Goal: Task Accomplishment & Management: Complete application form

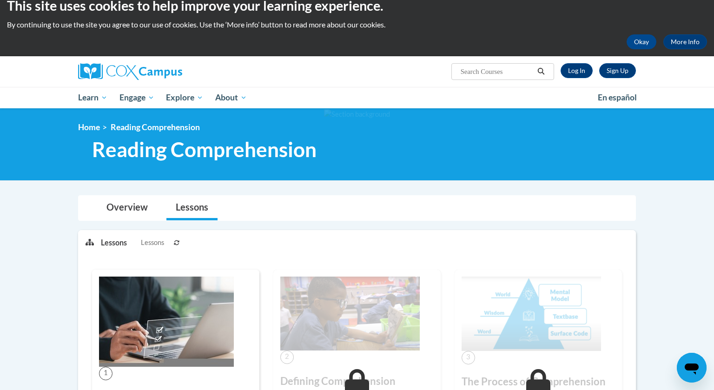
scroll to position [13, 0]
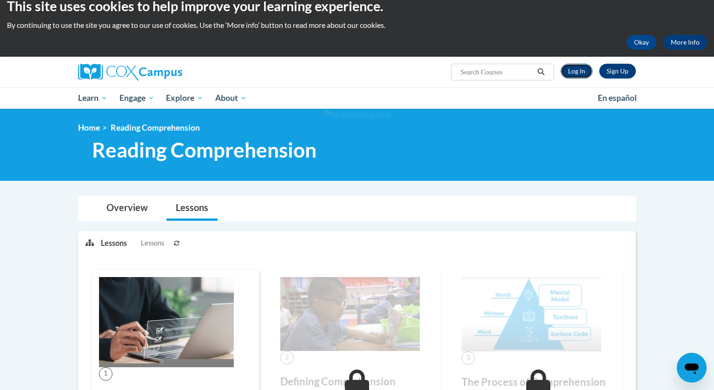
click at [575, 75] on link "Log In" at bounding box center [576, 71] width 32 height 15
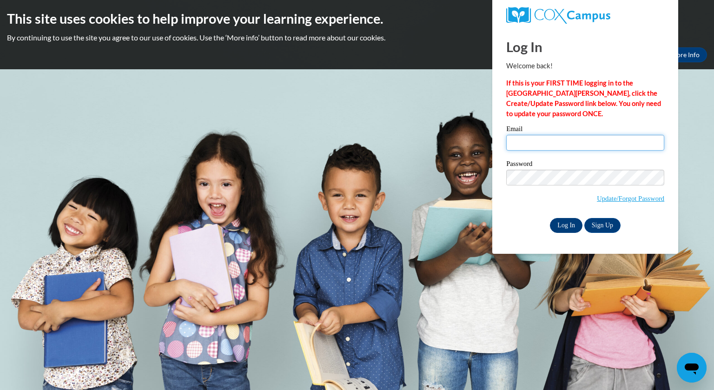
type input "jzarletti@whitnall.com"
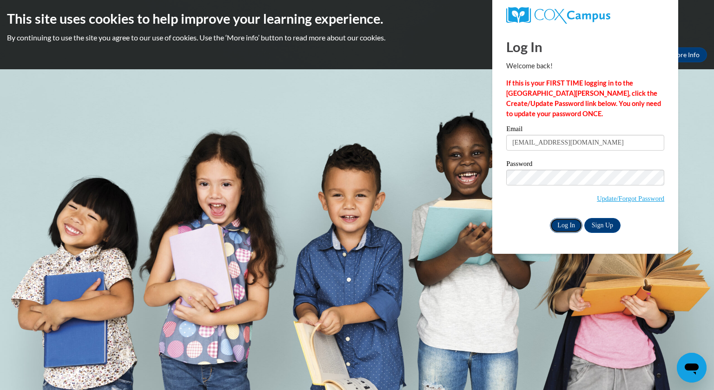
click at [570, 224] on input "Log In" at bounding box center [566, 225] width 33 height 15
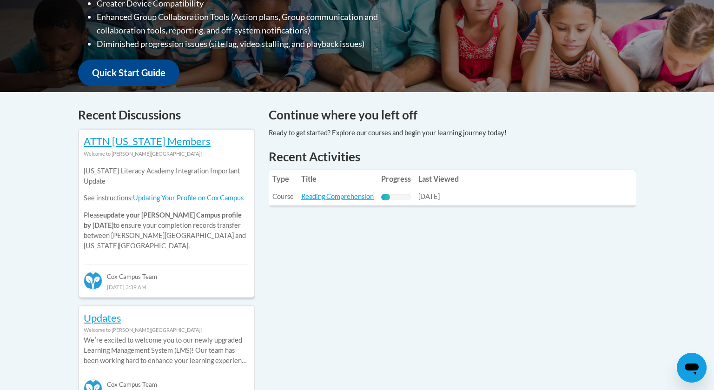
scroll to position [308, 0]
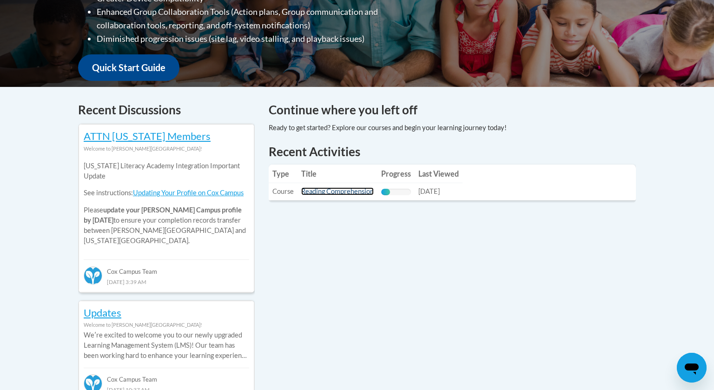
click at [365, 191] on link "Reading Comprehension" at bounding box center [337, 191] width 72 height 8
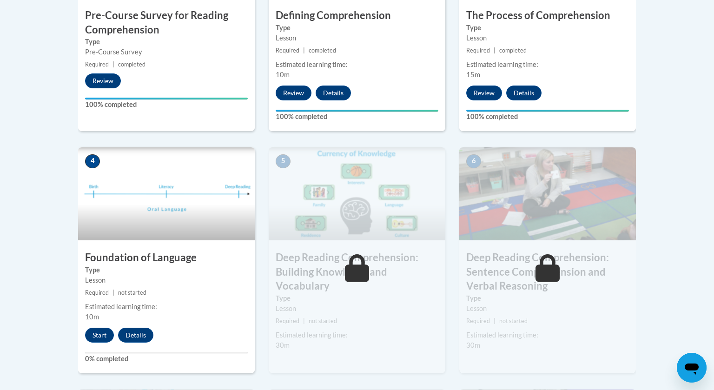
scroll to position [407, 0]
click at [96, 339] on button "Start" at bounding box center [99, 335] width 29 height 15
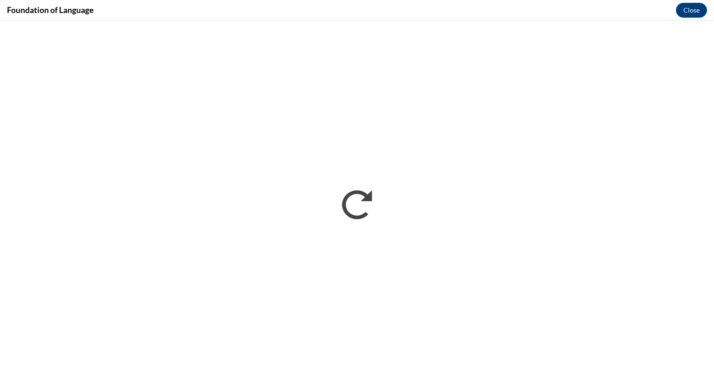
scroll to position [0, 0]
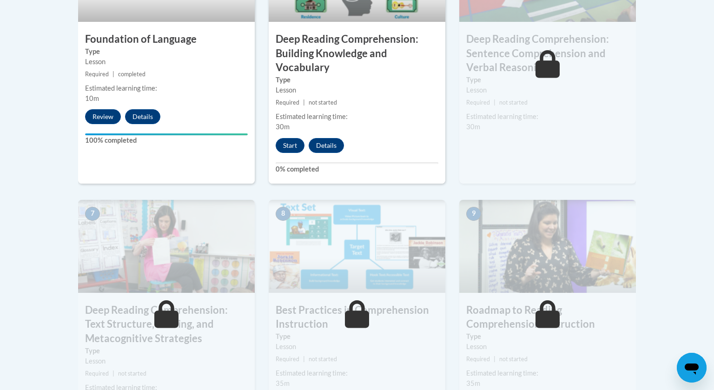
scroll to position [623, 0]
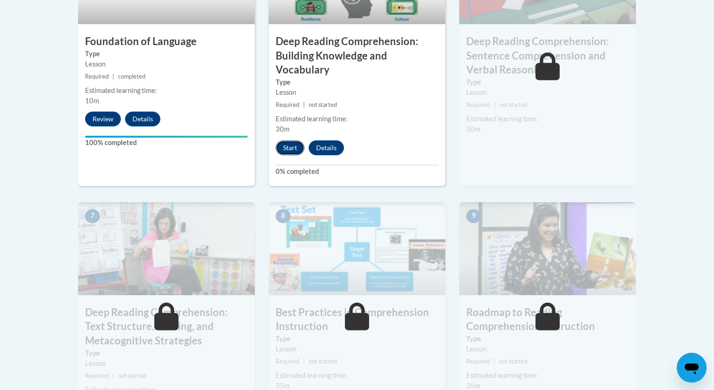
click at [289, 151] on button "Start" at bounding box center [290, 147] width 29 height 15
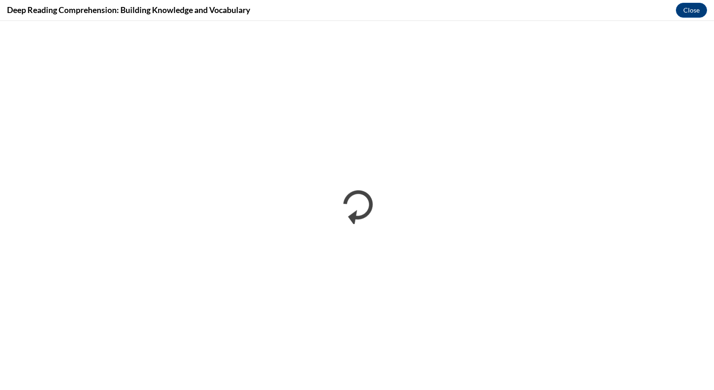
scroll to position [623, 0]
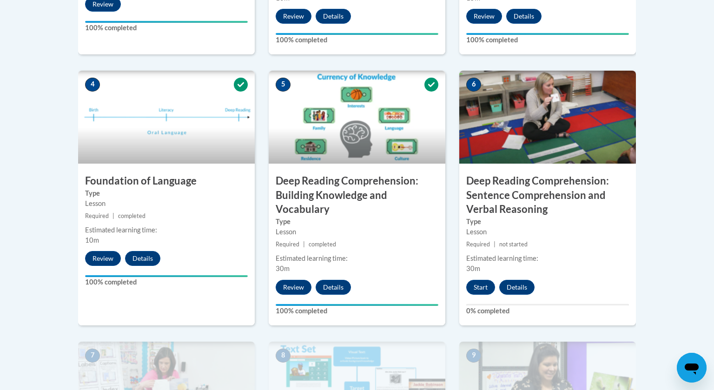
scroll to position [486, 0]
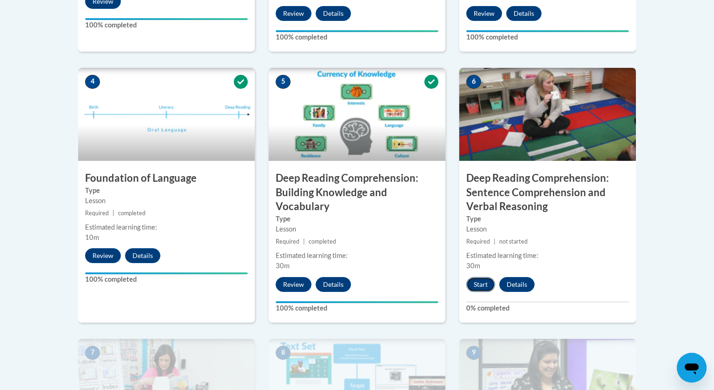
click at [480, 282] on button "Start" at bounding box center [480, 284] width 29 height 15
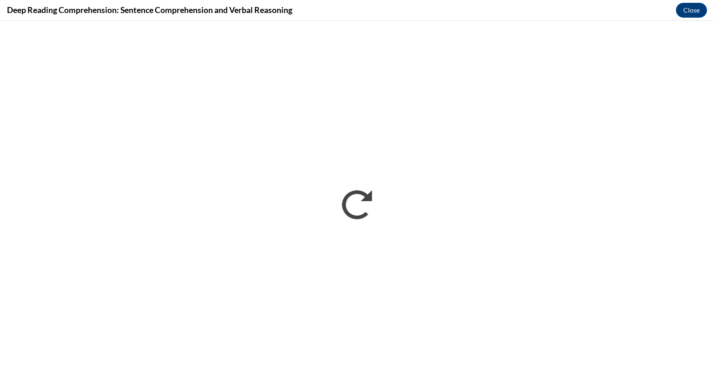
scroll to position [0, 0]
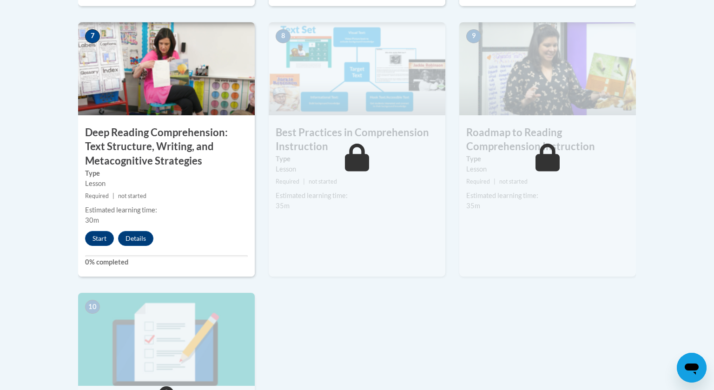
scroll to position [802, 0]
click at [94, 236] on button "Start" at bounding box center [99, 238] width 29 height 15
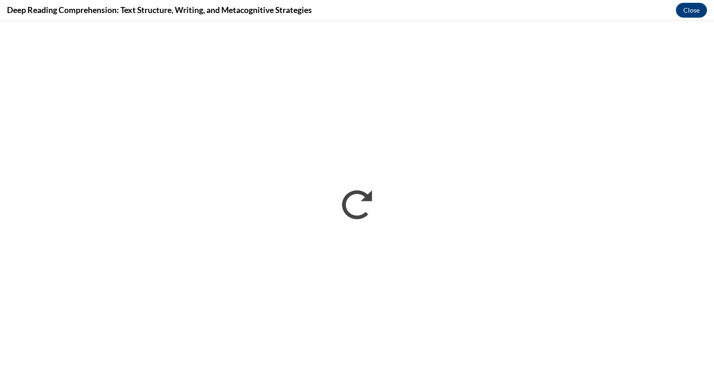
scroll to position [0, 0]
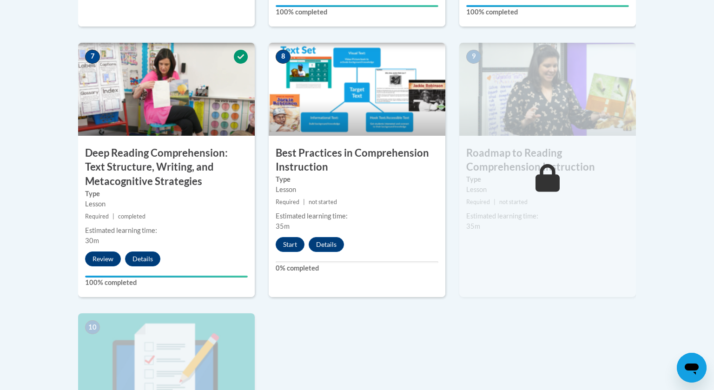
scroll to position [798, 0]
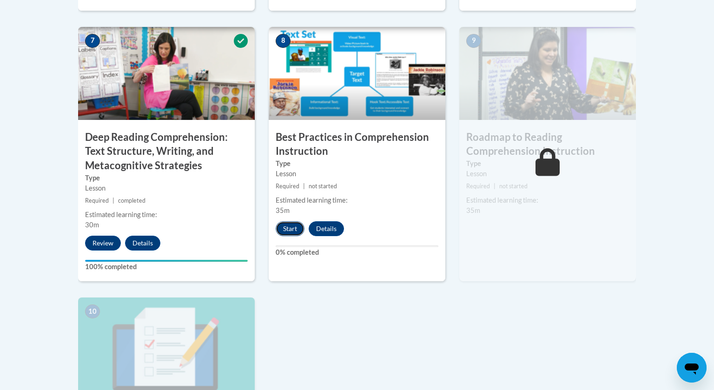
click at [293, 233] on button "Start" at bounding box center [290, 228] width 29 height 15
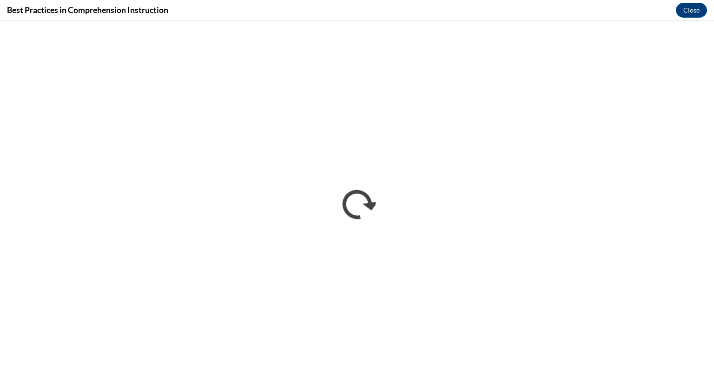
scroll to position [0, 0]
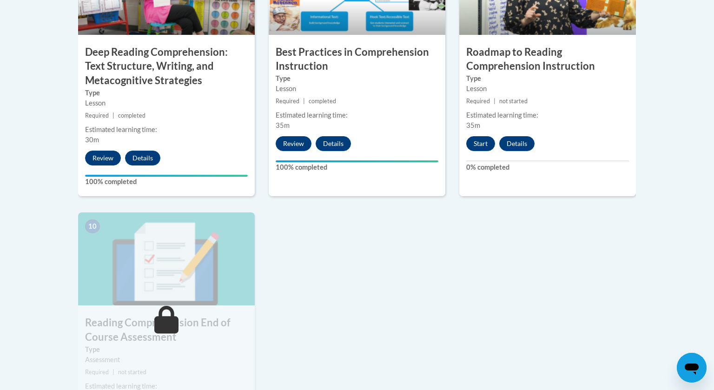
scroll to position [885, 0]
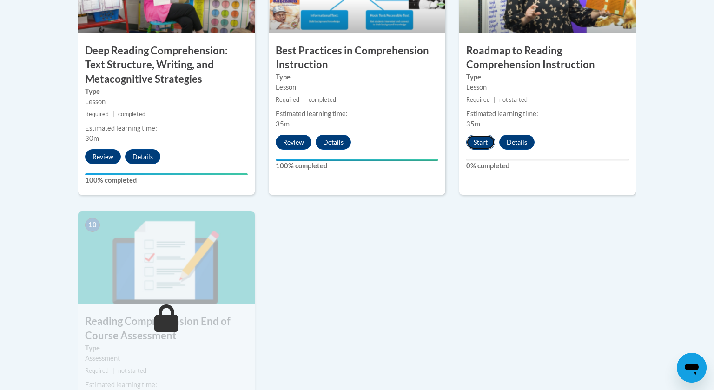
click at [474, 138] on button "Start" at bounding box center [480, 142] width 29 height 15
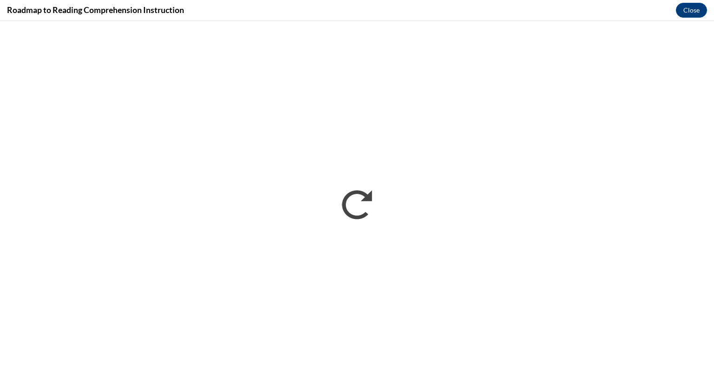
scroll to position [0, 0]
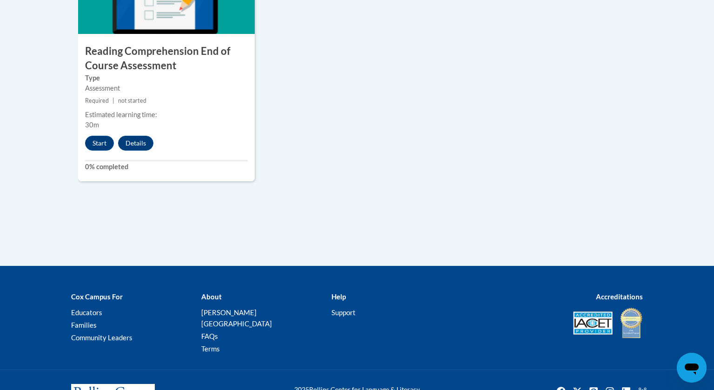
scroll to position [1183, 0]
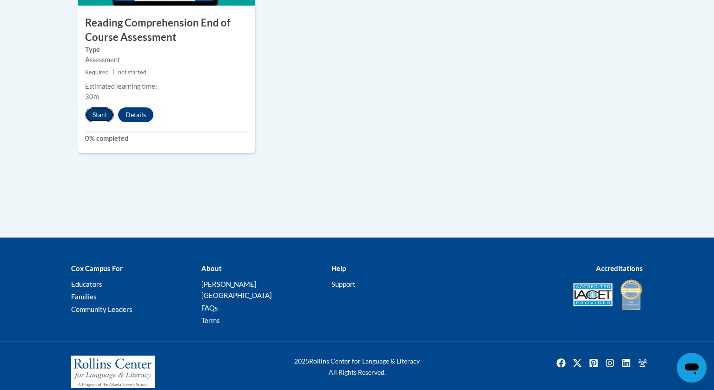
click at [108, 112] on button "Start" at bounding box center [99, 114] width 29 height 15
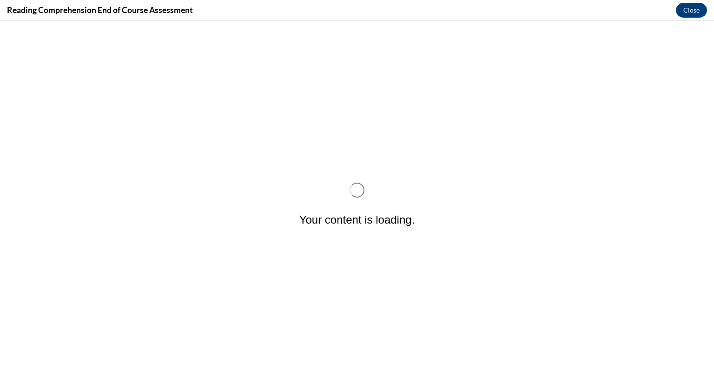
scroll to position [0, 0]
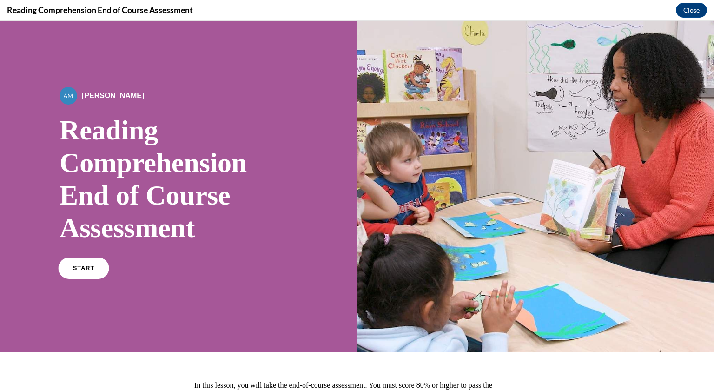
click at [81, 276] on link "START" at bounding box center [83, 267] width 51 height 21
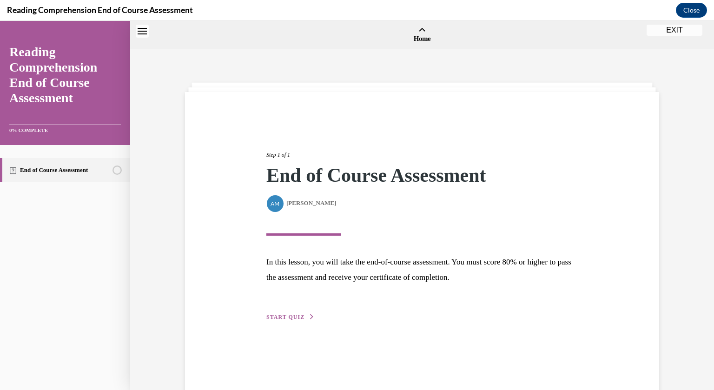
scroll to position [29, 0]
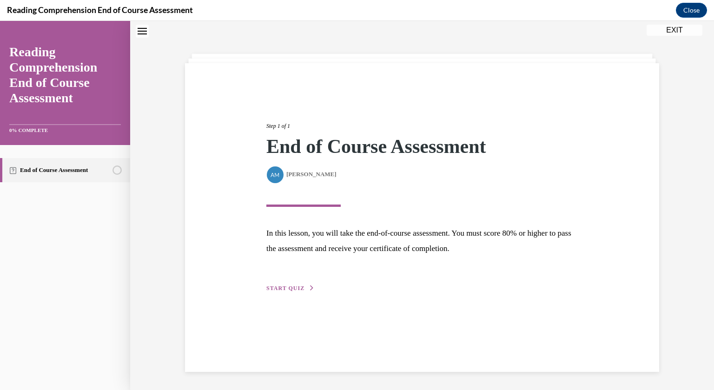
click at [296, 288] on span "START QUIZ" at bounding box center [285, 288] width 38 height 7
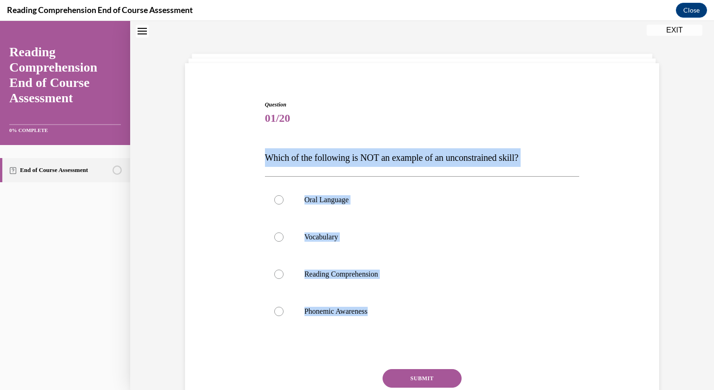
drag, startPoint x: 266, startPoint y: 156, endPoint x: 412, endPoint y: 339, distance: 234.1
click at [412, 339] on div "Question 01/20 Which of the following is NOT an example of an unconstrained ski…" at bounding box center [422, 272] width 315 height 345
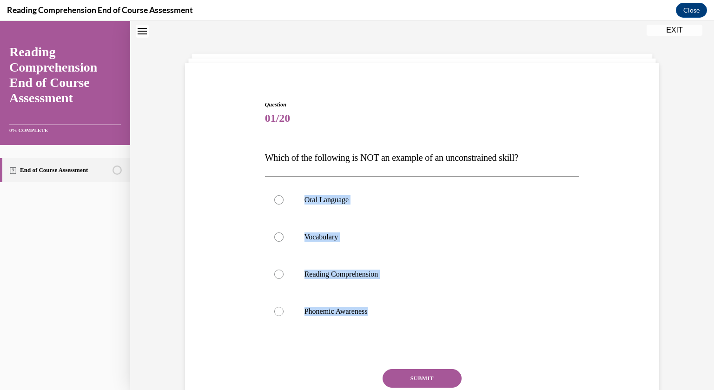
drag, startPoint x: 390, startPoint y: 316, endPoint x: 292, endPoint y: 180, distance: 167.1
click at [292, 180] on div "Oral Language Vocabulary Reading Comprehension Phonemic Awareness" at bounding box center [422, 255] width 315 height 158
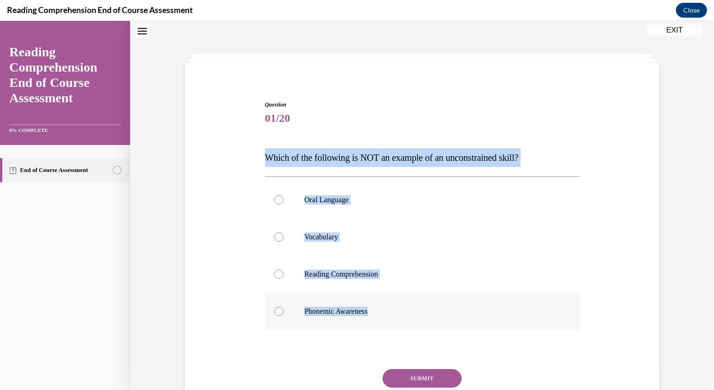
drag, startPoint x: 263, startPoint y: 156, endPoint x: 392, endPoint y: 307, distance: 198.4
click at [392, 307] on div "Question 01/20 Which of the following is NOT an example of an unconstrained ski…" at bounding box center [422, 265] width 319 height 359
copy div "Which of the following is NOT an example of an unconstrained skill? Oral Langua…"
click at [315, 317] on label "Phonemic Awareness" at bounding box center [422, 311] width 315 height 37
click at [283, 316] on input "Phonemic Awareness" at bounding box center [278, 311] width 9 height 9
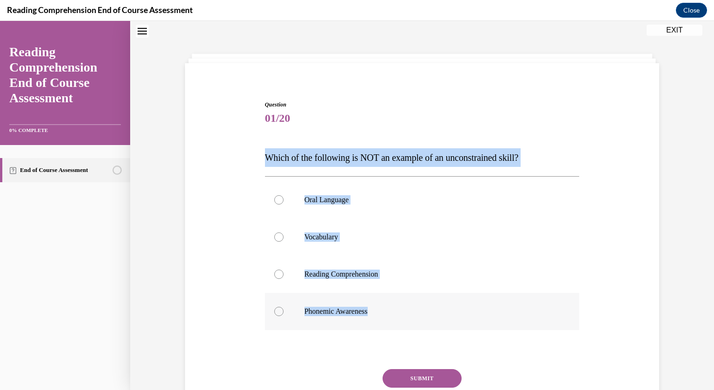
radio input "true"
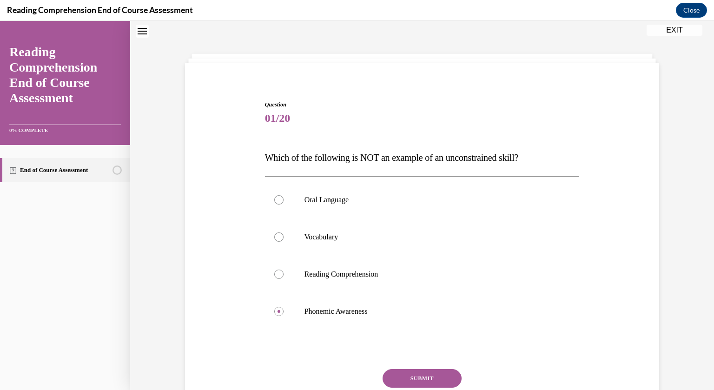
click at [441, 374] on button "SUBMIT" at bounding box center [421, 378] width 79 height 19
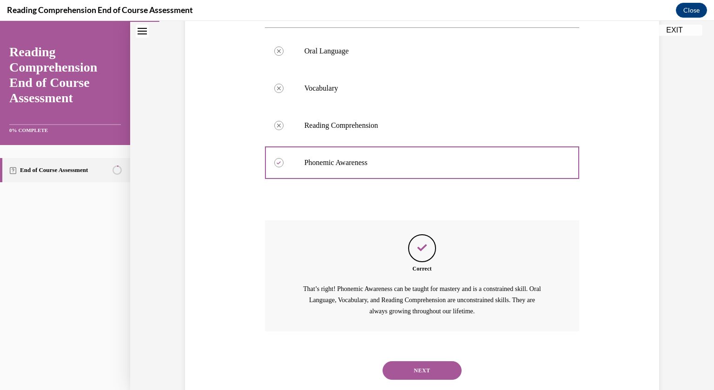
scroll to position [199, 0]
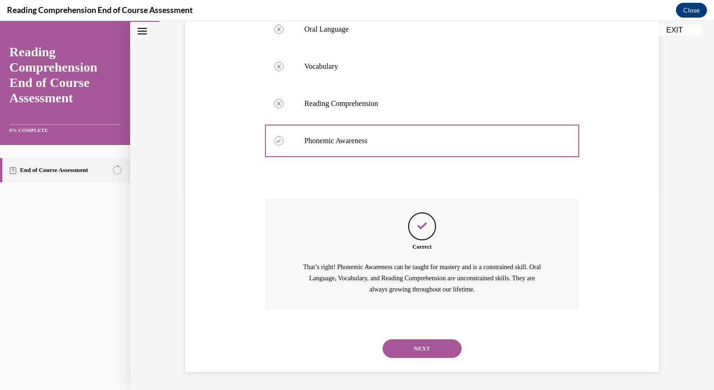
click at [434, 348] on button "NEXT" at bounding box center [421, 348] width 79 height 19
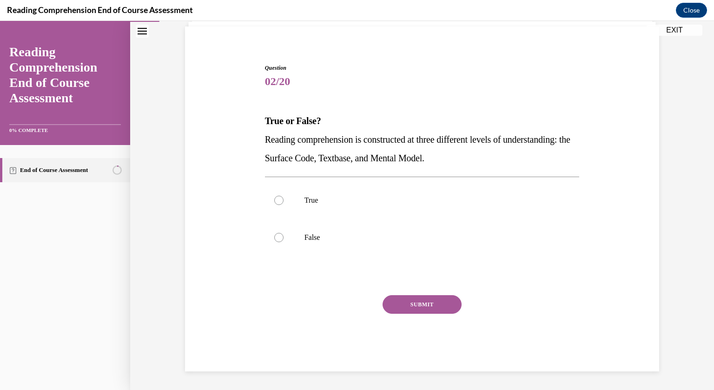
scroll to position [65, 0]
click at [301, 196] on label "True" at bounding box center [422, 200] width 315 height 37
click at [283, 196] on input "True" at bounding box center [278, 200] width 9 height 9
radio input "true"
click at [404, 297] on button "SUBMIT" at bounding box center [421, 304] width 79 height 19
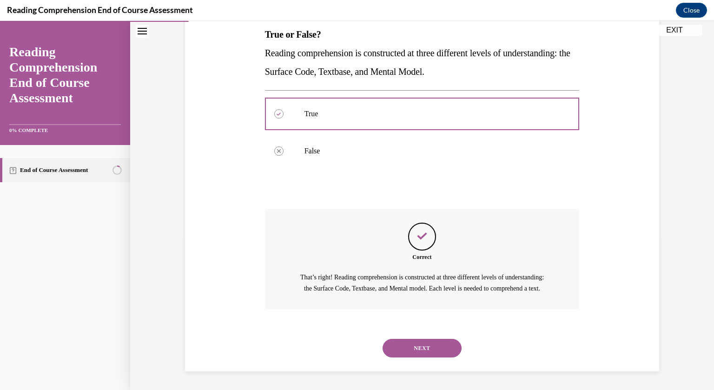
scroll to position [162, 0]
click at [407, 350] on button "NEXT" at bounding box center [421, 348] width 79 height 19
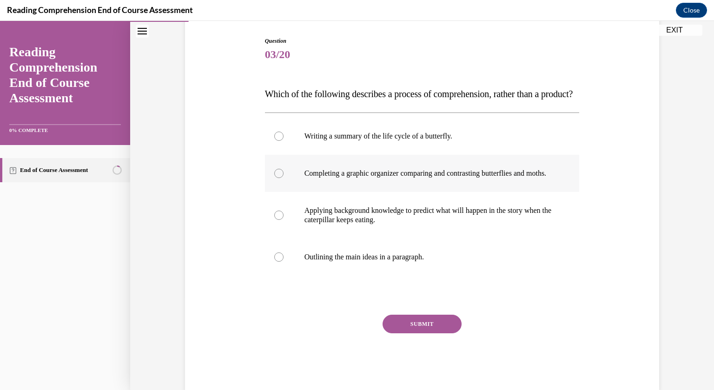
scroll to position [93, 0]
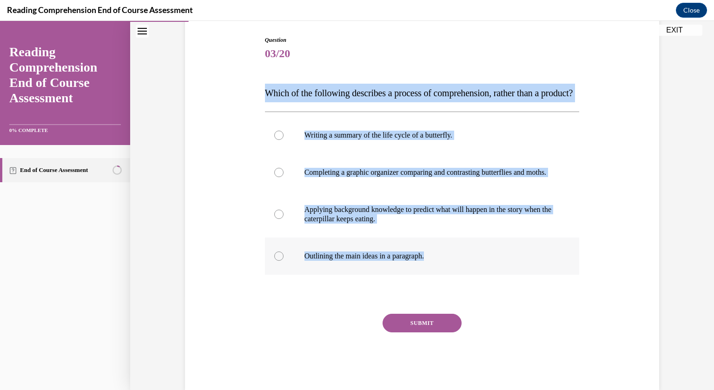
drag, startPoint x: 267, startPoint y: 88, endPoint x: 441, endPoint y: 290, distance: 266.8
click at [441, 290] on div "Question 03/20 Which of the following describes a process of comprehension, rat…" at bounding box center [422, 213] width 315 height 354
copy div "Which of the following describes a process of comprehension, rather than a prod…"
click at [337, 223] on p "Applying background knowledge to predict what will happen in the story when the…" at bounding box center [430, 214] width 252 height 19
click at [283, 219] on input "Applying background knowledge to predict what will happen in the story when the…" at bounding box center [278, 214] width 9 height 9
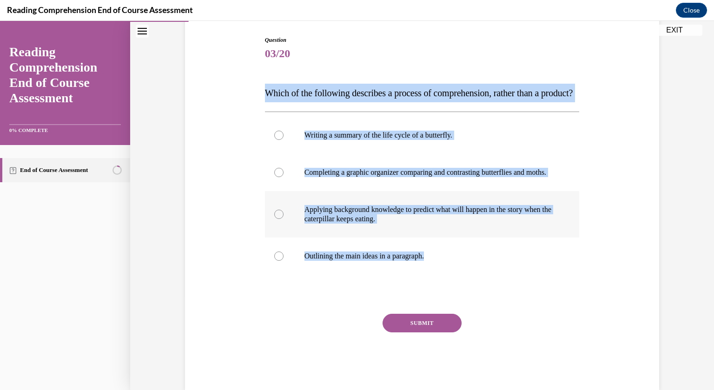
radio input "true"
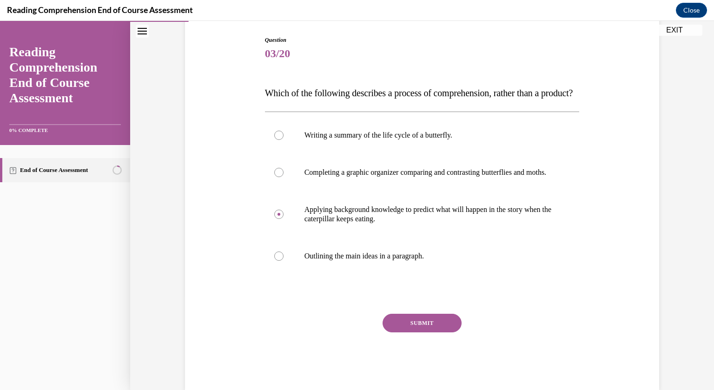
click at [413, 332] on button "SUBMIT" at bounding box center [421, 323] width 79 height 19
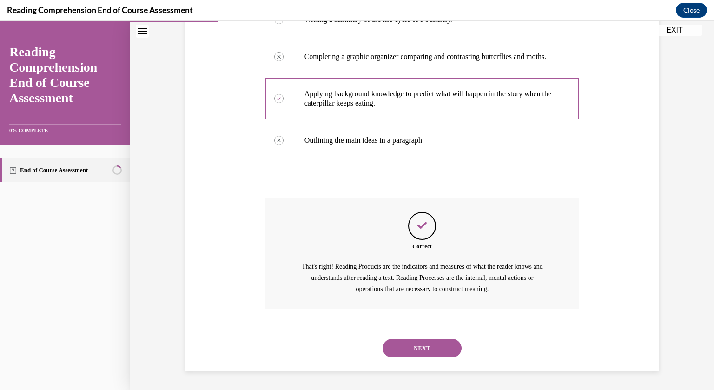
scroll to position [236, 0]
click at [413, 351] on button "NEXT" at bounding box center [421, 348] width 79 height 19
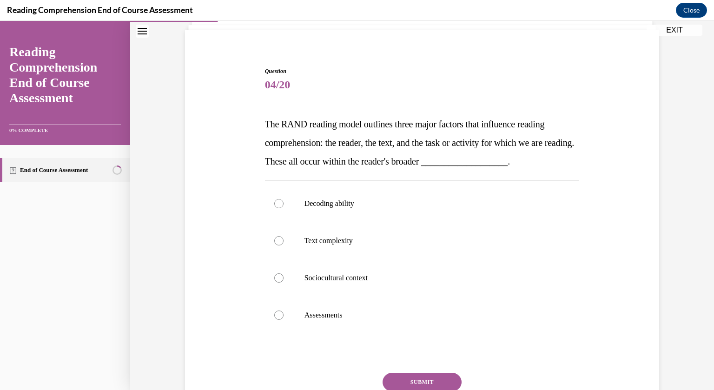
scroll to position [69, 0]
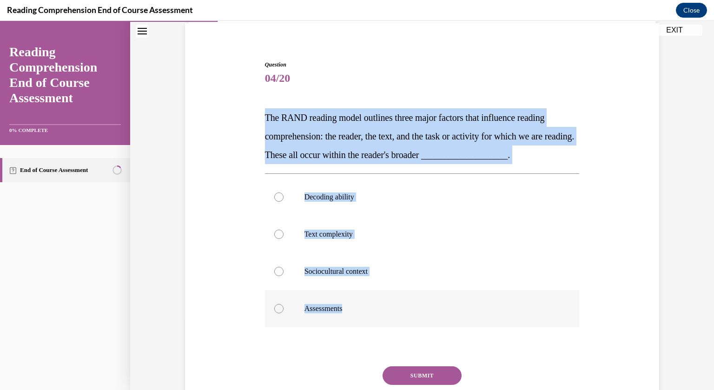
drag, startPoint x: 264, startPoint y: 114, endPoint x: 395, endPoint y: 295, distance: 224.0
click at [395, 295] on div "Question 04/20 The RAND reading model outlines three major factors that influen…" at bounding box center [422, 251] width 315 height 382
copy div "The RAND reading model outlines three major factors that influence reading comp…"
click at [318, 271] on p "Sociocultural context" at bounding box center [430, 271] width 252 height 9
click at [283, 271] on input "Sociocultural context" at bounding box center [278, 271] width 9 height 9
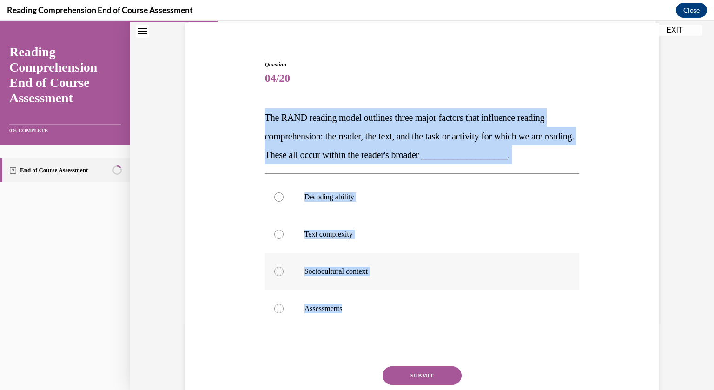
radio input "true"
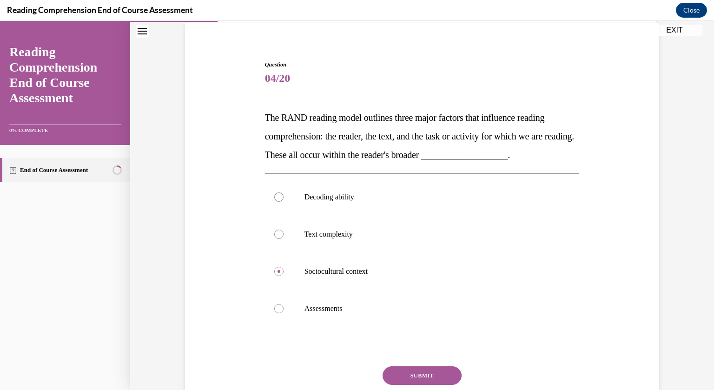
click at [410, 368] on button "SUBMIT" at bounding box center [421, 375] width 79 height 19
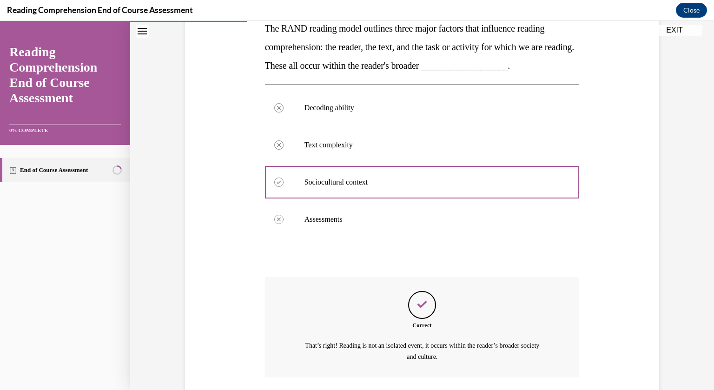
scroll to position [226, 0]
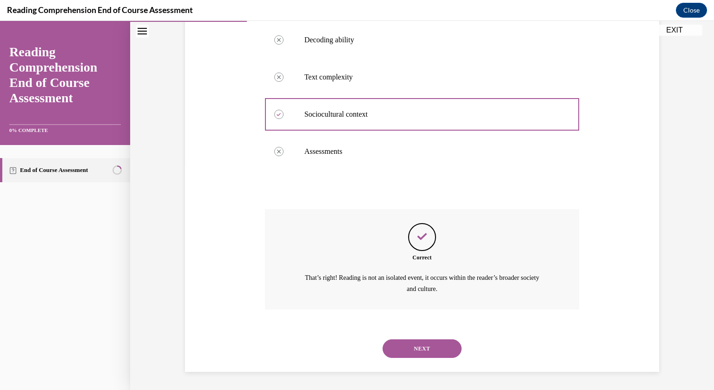
click at [413, 351] on button "NEXT" at bounding box center [421, 348] width 79 height 19
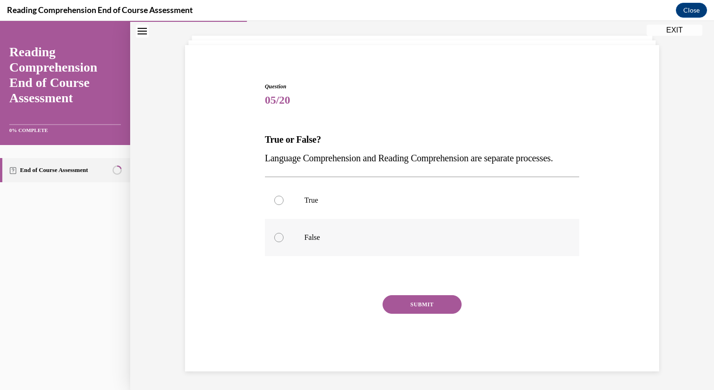
click at [362, 228] on label "False" at bounding box center [422, 237] width 315 height 37
click at [283, 233] on input "False" at bounding box center [278, 237] width 9 height 9
radio input "true"
click at [420, 303] on button "SUBMIT" at bounding box center [421, 304] width 79 height 19
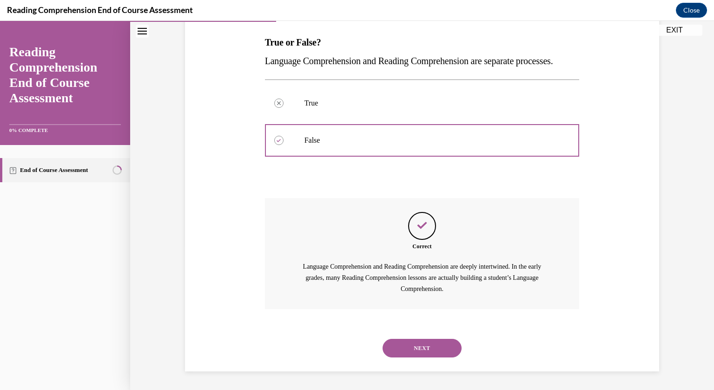
scroll to position [162, 0]
click at [407, 342] on button "NEXT" at bounding box center [421, 348] width 79 height 19
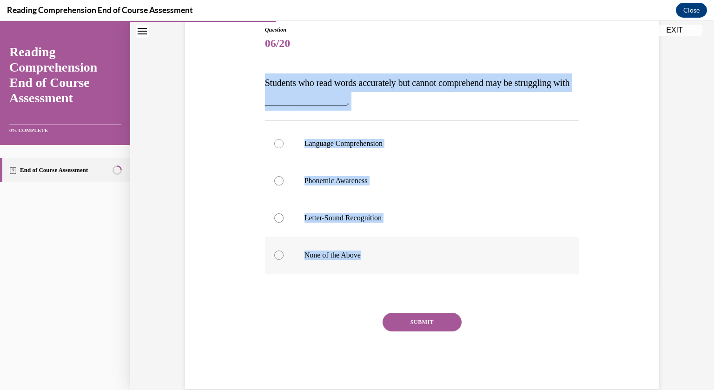
drag, startPoint x: 263, startPoint y: 79, endPoint x: 379, endPoint y: 251, distance: 207.2
click at [379, 251] on div "Question 06/20 Students who read words accurately but cannot comprehend may be …" at bounding box center [422, 200] width 319 height 377
copy div "Students who read words accurately but cannot comprehend may be struggling with…"
click at [332, 137] on label "Language Comprehension" at bounding box center [422, 143] width 315 height 37
click at [283, 139] on input "Language Comprehension" at bounding box center [278, 143] width 9 height 9
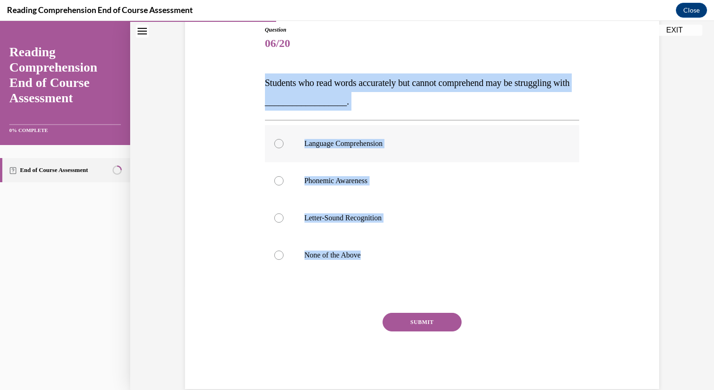
radio input "true"
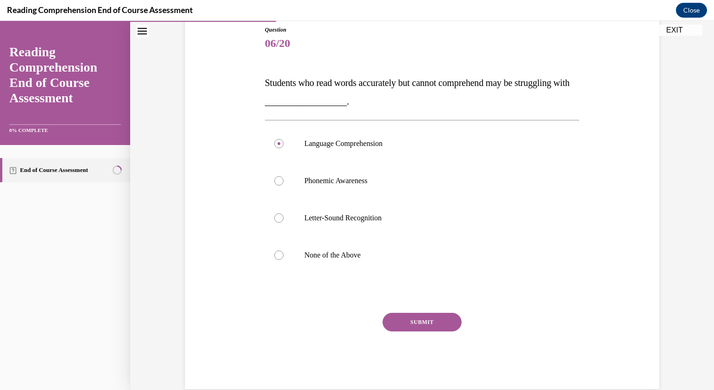
click at [406, 318] on button "SUBMIT" at bounding box center [421, 322] width 79 height 19
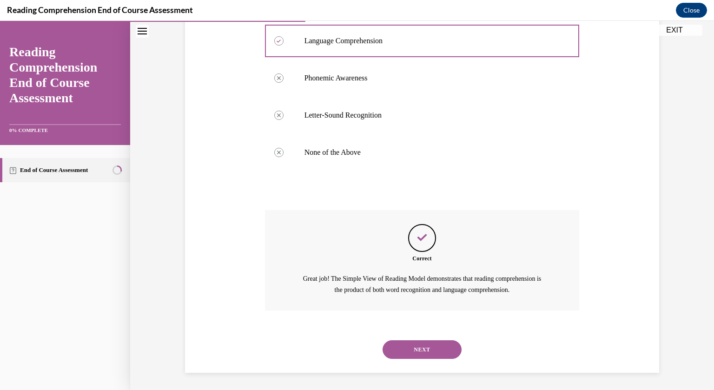
scroll to position [207, 0]
click at [408, 347] on button "NEXT" at bounding box center [421, 348] width 79 height 19
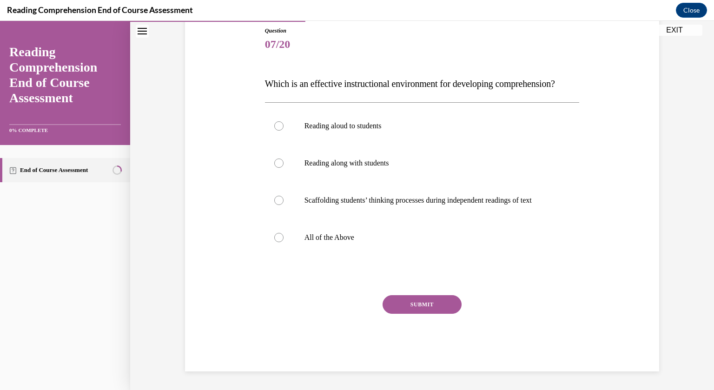
scroll to position [104, 0]
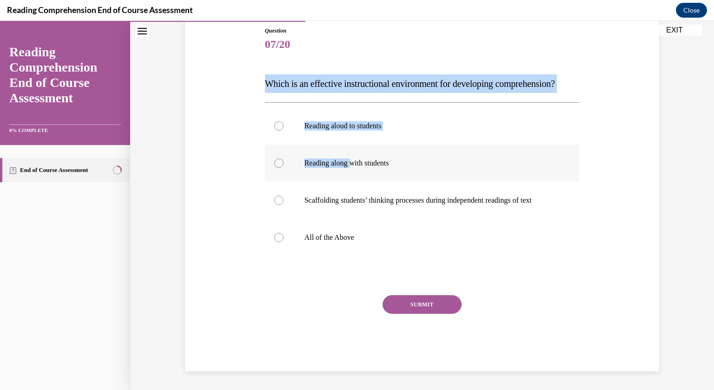
drag, startPoint x: 263, startPoint y: 78, endPoint x: 353, endPoint y: 180, distance: 136.0
click at [353, 180] on div "Question 07/20 Which is an effective instructional environment for developing c…" at bounding box center [422, 192] width 319 height 359
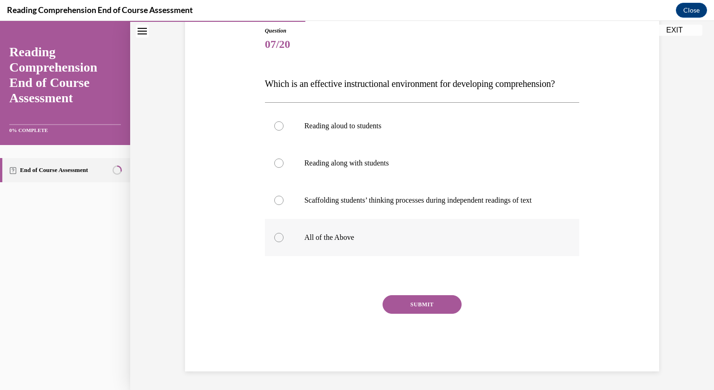
click at [335, 248] on label "All of the Above" at bounding box center [422, 237] width 315 height 37
click at [283, 242] on input "All of the Above" at bounding box center [278, 237] width 9 height 9
radio input "true"
click at [402, 314] on button "SUBMIT" at bounding box center [421, 304] width 79 height 19
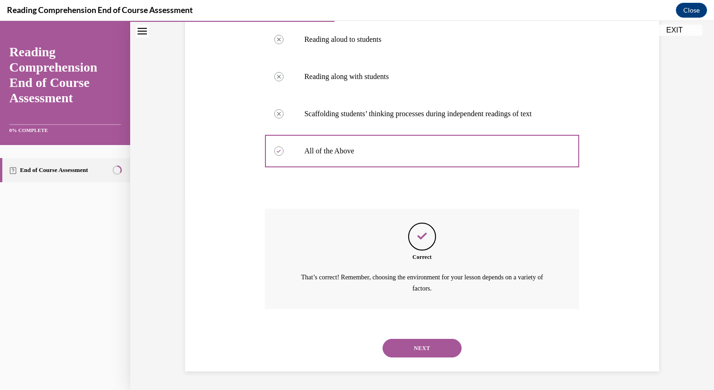
scroll to position [207, 0]
click at [405, 347] on button "NEXT" at bounding box center [421, 348] width 79 height 19
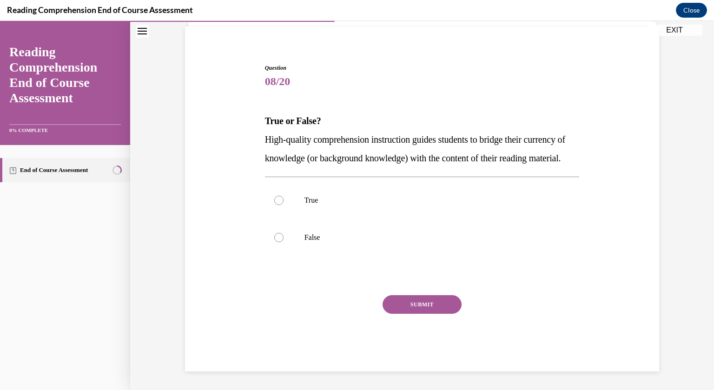
scroll to position [84, 0]
click at [331, 205] on label "True" at bounding box center [422, 200] width 315 height 37
click at [283, 205] on input "True" at bounding box center [278, 200] width 9 height 9
radio input "true"
click at [400, 299] on button "SUBMIT" at bounding box center [421, 304] width 79 height 19
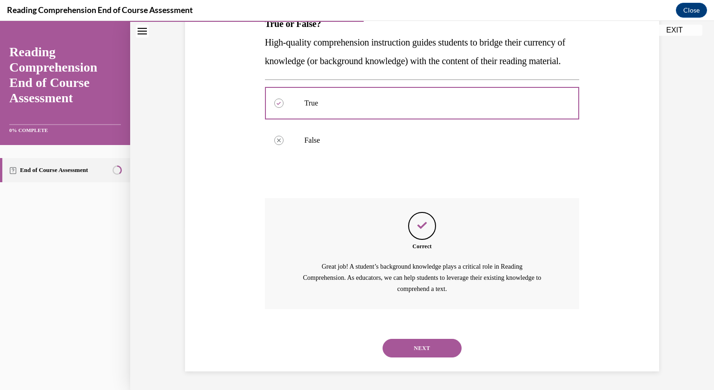
scroll to position [181, 0]
click at [401, 349] on button "NEXT" at bounding box center [421, 348] width 79 height 19
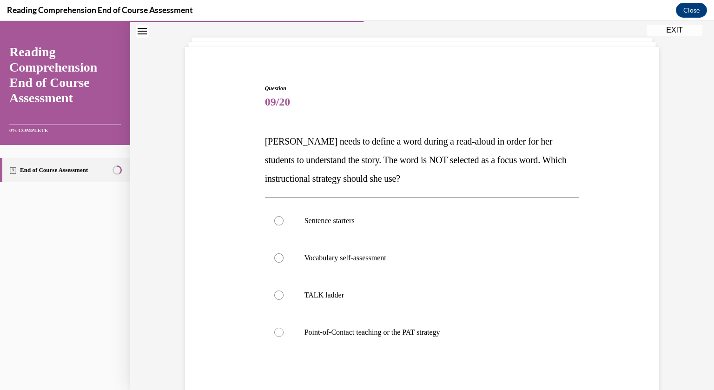
scroll to position [46, 0]
click at [328, 328] on p "Point-of-Contact teaching or the PAT strategy" at bounding box center [430, 331] width 252 height 9
click at [283, 328] on input "Point-of-Contact teaching or the PAT strategy" at bounding box center [278, 331] width 9 height 9
radio input "true"
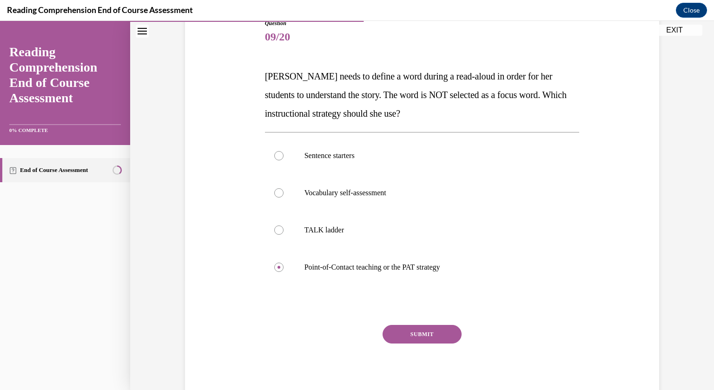
click at [430, 331] on button "SUBMIT" at bounding box center [421, 334] width 79 height 19
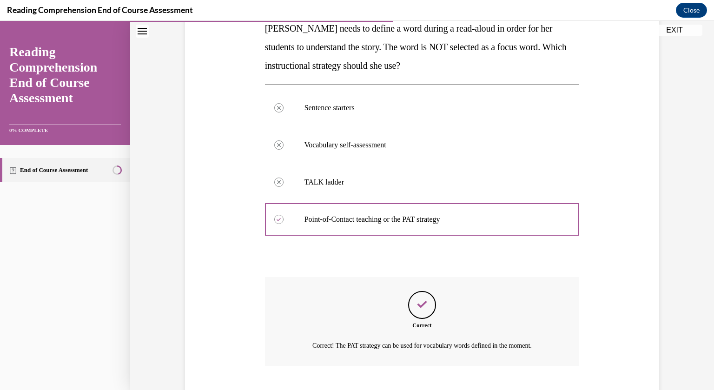
scroll to position [215, 0]
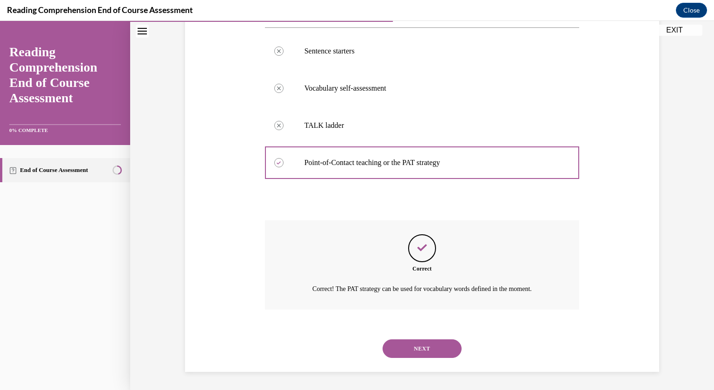
click at [424, 344] on button "NEXT" at bounding box center [421, 348] width 79 height 19
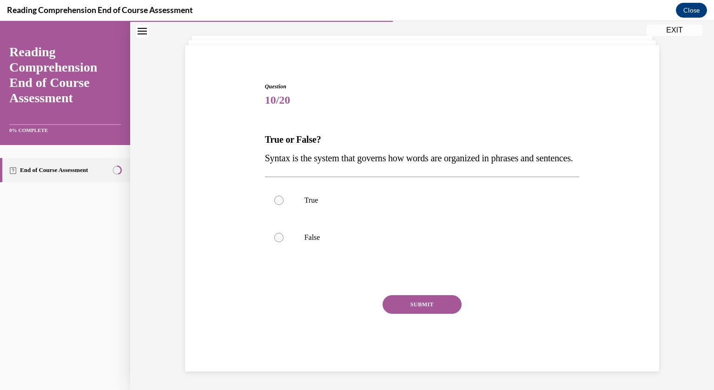
scroll to position [65, 0]
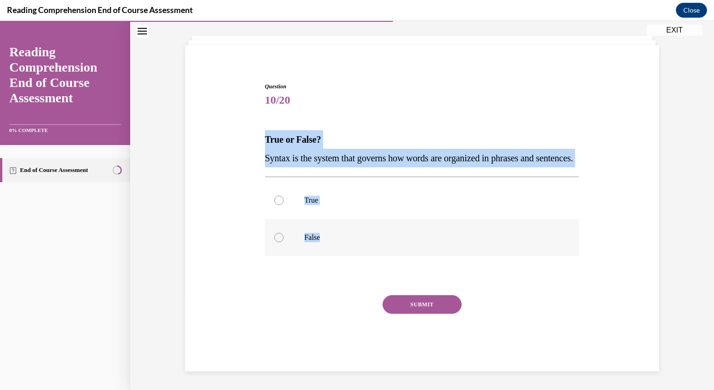
drag, startPoint x: 265, startPoint y: 117, endPoint x: 346, endPoint y: 228, distance: 137.5
click at [346, 228] on div "Question 10/20 True or False? Syntax is the system that governs how words are o…" at bounding box center [422, 226] width 315 height 289
copy div "True or False? Syntax is the system that governs how words are organized in phr…"
click at [316, 202] on p "True" at bounding box center [430, 200] width 252 height 9
click at [283, 202] on input "True" at bounding box center [278, 200] width 9 height 9
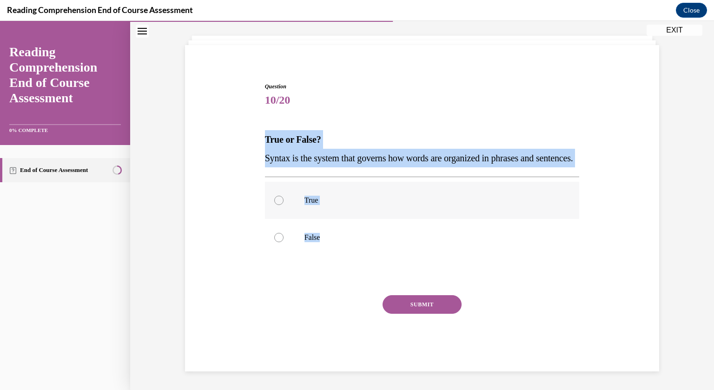
radio input "true"
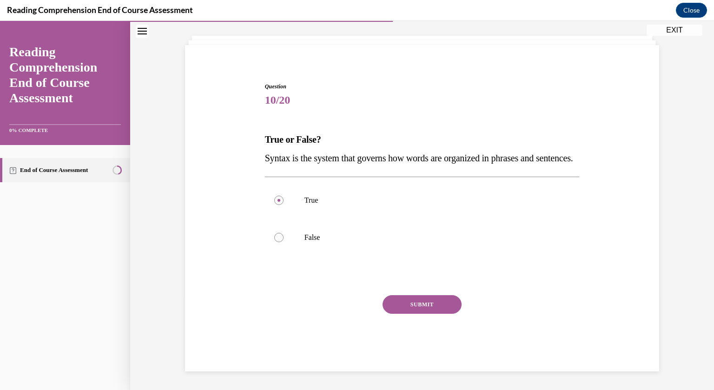
click at [401, 301] on button "SUBMIT" at bounding box center [421, 304] width 79 height 19
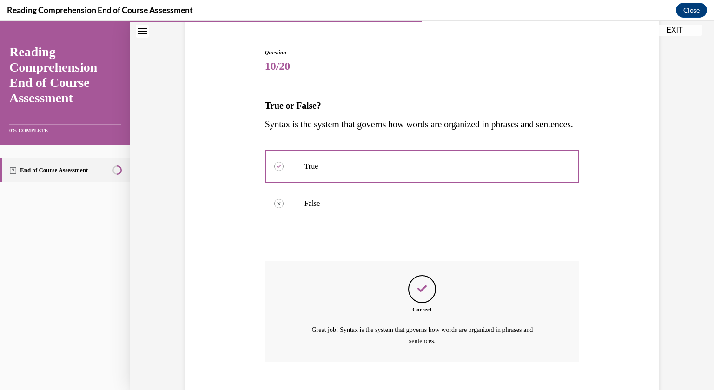
scroll to position [151, 0]
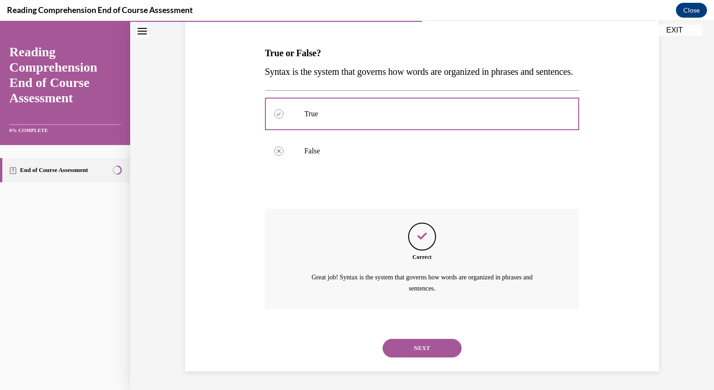
click at [408, 345] on button "NEXT" at bounding box center [421, 348] width 79 height 19
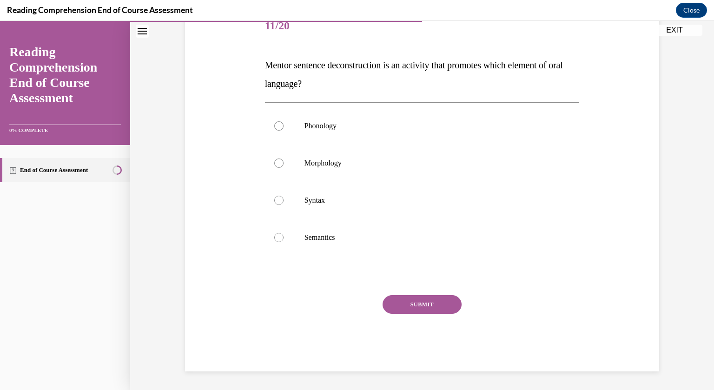
scroll to position [104, 0]
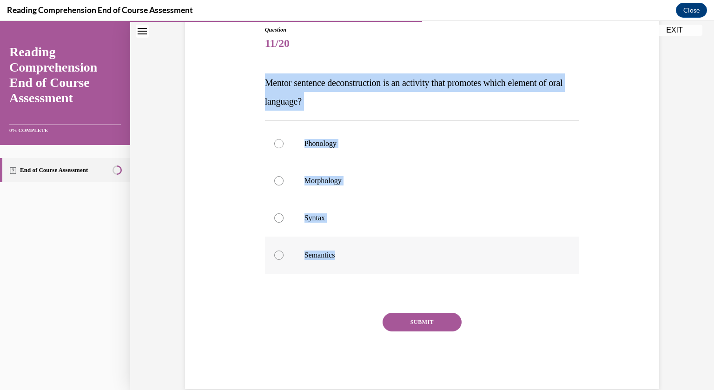
drag, startPoint x: 265, startPoint y: 79, endPoint x: 395, endPoint y: 237, distance: 204.9
click at [395, 237] on div "Question 11/20 Mentor sentence deconstruction is an activity that promotes whic…" at bounding box center [422, 207] width 315 height 363
copy div "Mentor sentence deconstruction is an activity that promotes which element of or…"
click at [296, 218] on label "Syntax" at bounding box center [422, 217] width 315 height 37
click at [283, 218] on input "Syntax" at bounding box center [278, 217] width 9 height 9
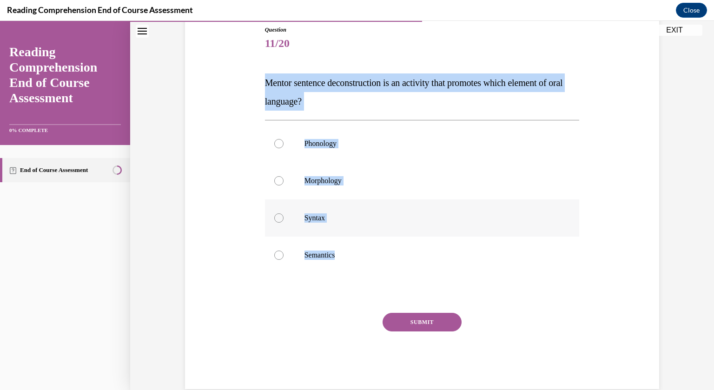
radio input "true"
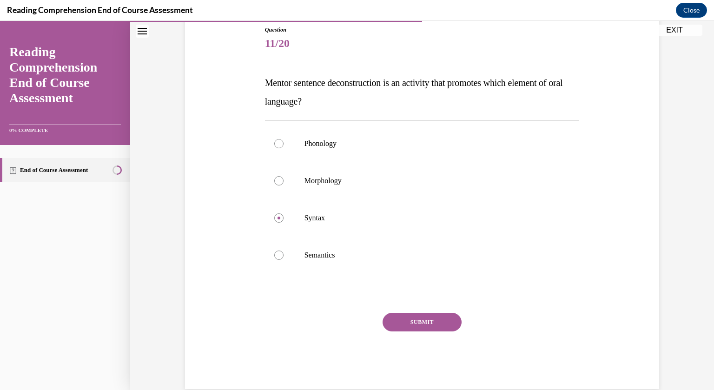
click at [440, 324] on button "SUBMIT" at bounding box center [421, 322] width 79 height 19
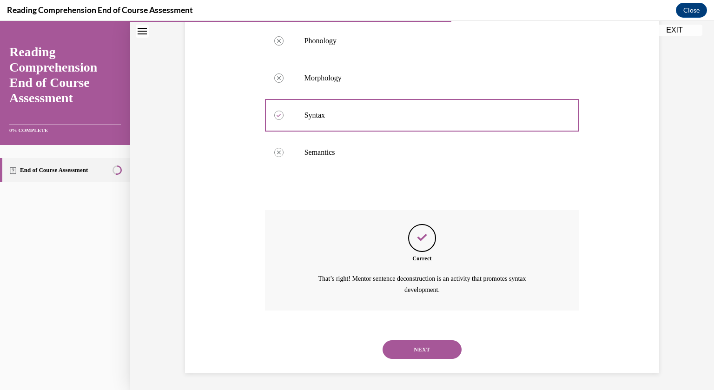
scroll to position [207, 0]
click at [427, 354] on button "NEXT" at bounding box center [421, 348] width 79 height 19
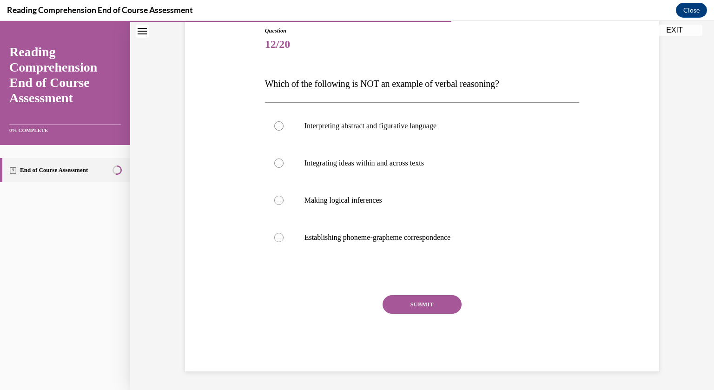
scroll to position [102, 0]
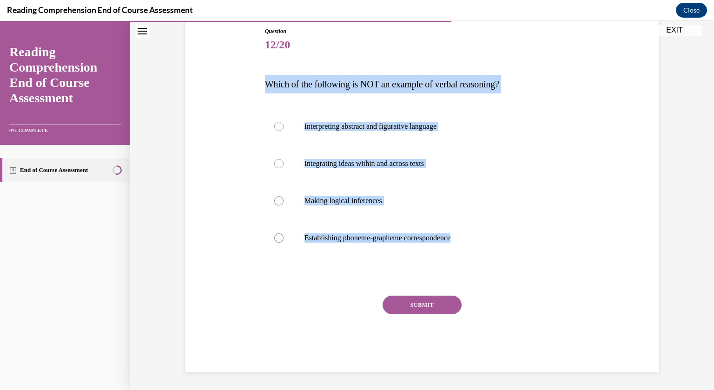
drag, startPoint x: 263, startPoint y: 81, endPoint x: 449, endPoint y: 272, distance: 265.8
click at [449, 272] on div "Question 12/20 Which of the following is NOT an example of verbal reasoning? In…" at bounding box center [422, 192] width 319 height 359
copy div "Which of the following is NOT an example of verbal reasoning? Interpreting abst…"
click at [326, 240] on p "Establishing phoneme-grapheme correspondence" at bounding box center [430, 237] width 252 height 9
click at [283, 240] on input "Establishing phoneme-grapheme correspondence" at bounding box center [278, 237] width 9 height 9
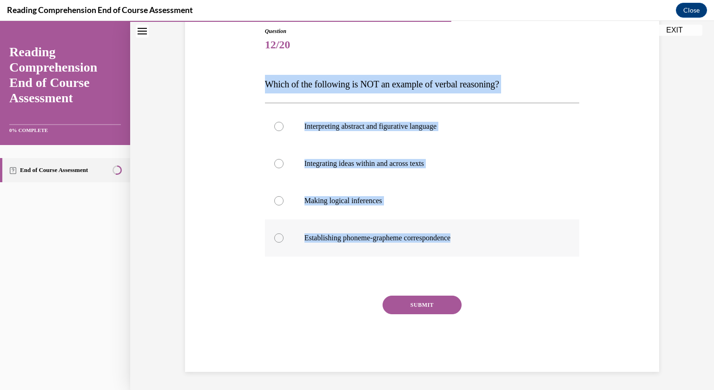
radio input "true"
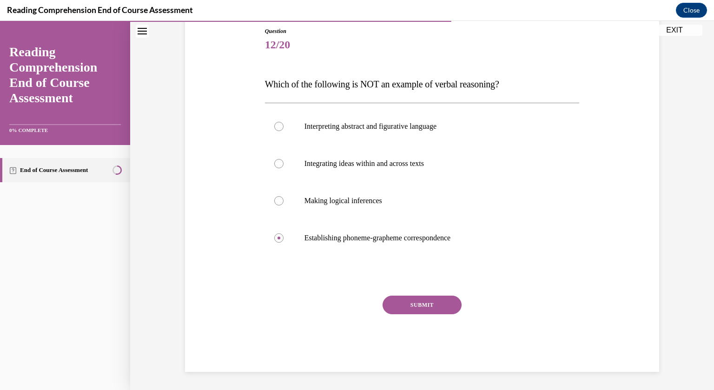
click at [422, 310] on button "SUBMIT" at bounding box center [421, 304] width 79 height 19
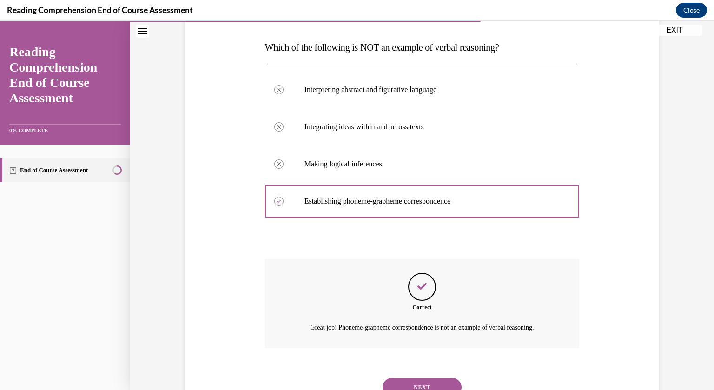
scroll to position [177, 0]
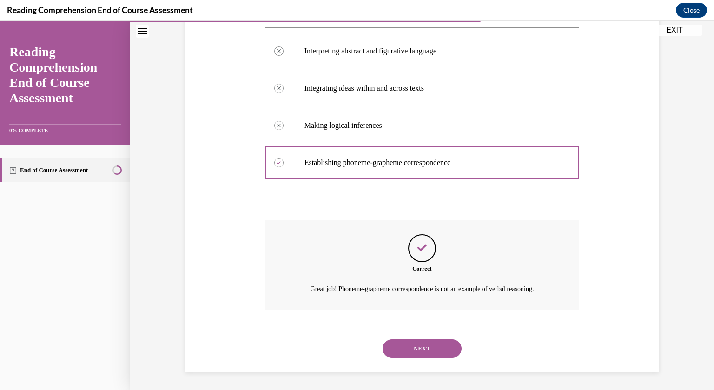
click at [403, 355] on button "NEXT" at bounding box center [421, 348] width 79 height 19
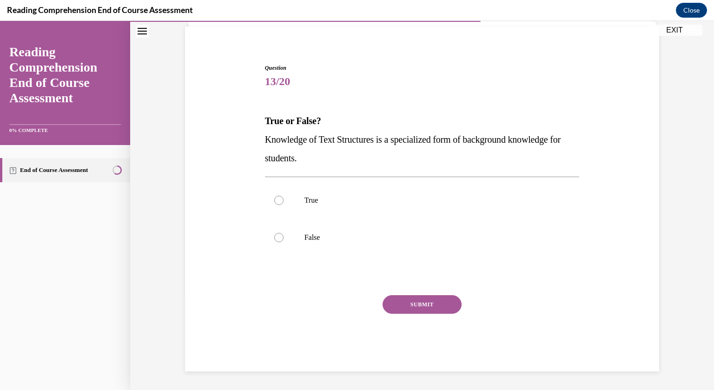
scroll to position [65, 0]
click at [327, 210] on label "True" at bounding box center [422, 200] width 315 height 37
click at [283, 205] on input "True" at bounding box center [278, 200] width 9 height 9
radio input "true"
click at [406, 310] on button "SUBMIT" at bounding box center [421, 304] width 79 height 19
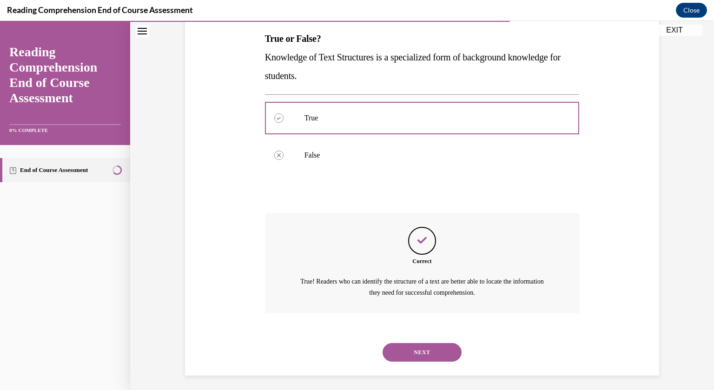
scroll to position [151, 0]
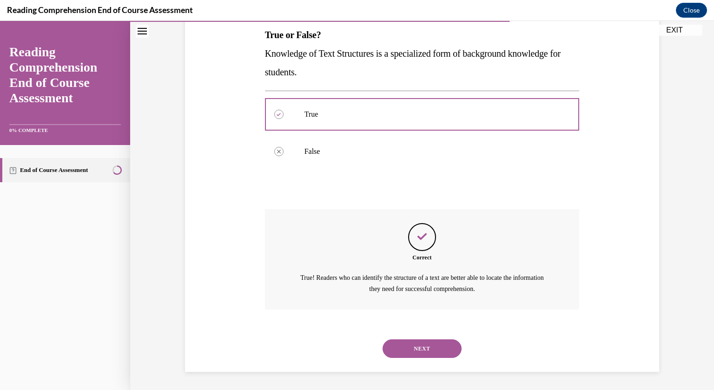
click at [411, 347] on button "NEXT" at bounding box center [421, 348] width 79 height 19
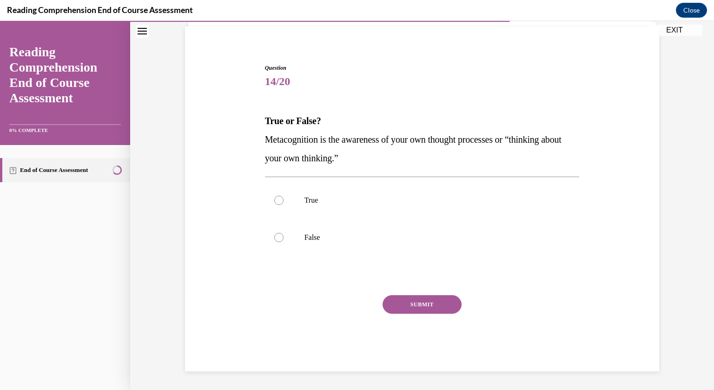
scroll to position [65, 0]
click at [366, 202] on p "True" at bounding box center [430, 200] width 252 height 9
click at [283, 202] on input "True" at bounding box center [278, 200] width 9 height 9
radio input "true"
click at [395, 298] on button "SUBMIT" at bounding box center [421, 304] width 79 height 19
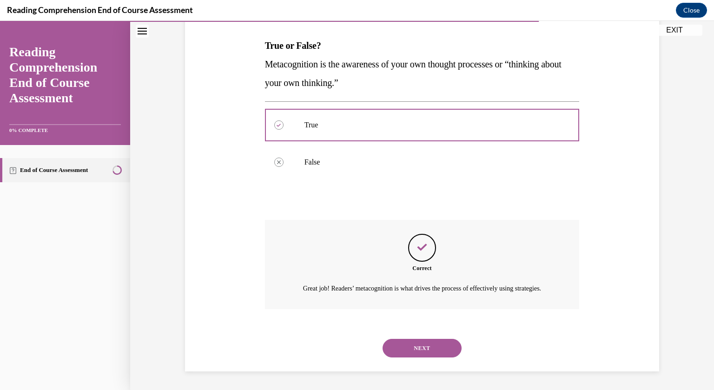
scroll to position [151, 0]
click at [404, 345] on button "NEXT" at bounding box center [421, 348] width 79 height 19
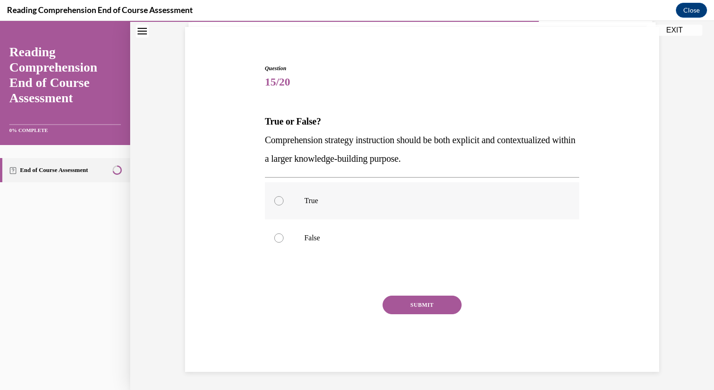
click at [388, 201] on p "True" at bounding box center [430, 200] width 252 height 9
click at [283, 201] on input "True" at bounding box center [278, 200] width 9 height 9
radio input "true"
click at [420, 307] on button "SUBMIT" at bounding box center [421, 304] width 79 height 19
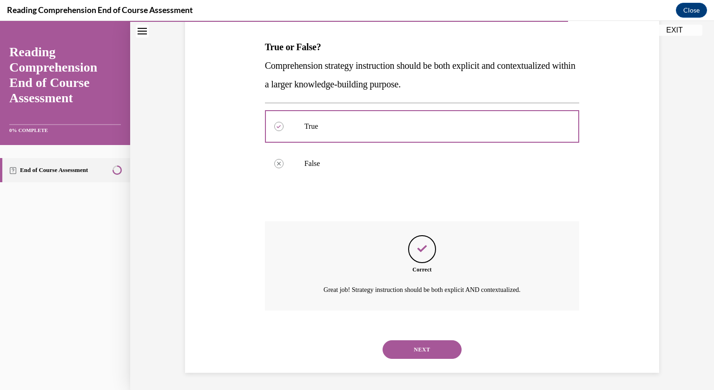
scroll to position [140, 0]
click at [425, 344] on button "NEXT" at bounding box center [421, 348] width 79 height 19
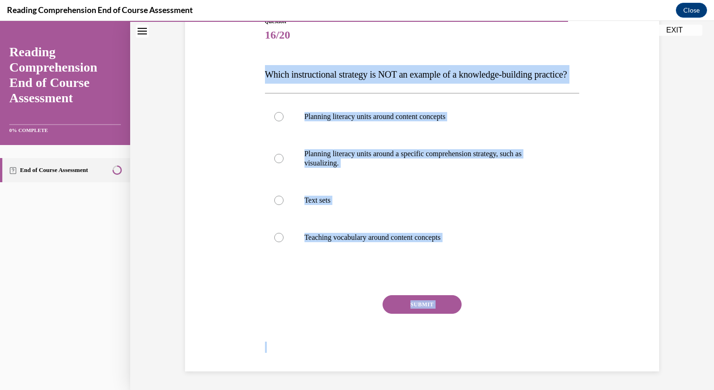
scroll to position [130, 0]
drag, startPoint x: 266, startPoint y: 184, endPoint x: 456, endPoint y: 281, distance: 212.8
click at [456, 281] on div "Question 16/20 Which instructional strategy is NOT an example of a knowledge-bu…" at bounding box center [422, 194] width 315 height 354
copy div "Which instructional strategy is NOT an example of a knowledge-building practice…"
click at [303, 162] on label "Planning literacy units around a specific comprehension strategy, such as visua…" at bounding box center [422, 158] width 315 height 46
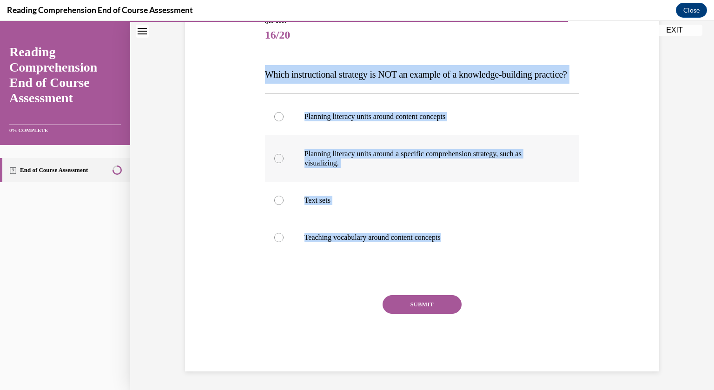
click at [283, 162] on input "Planning literacy units around a specific comprehension strategy, such as visua…" at bounding box center [278, 158] width 9 height 9
radio input "true"
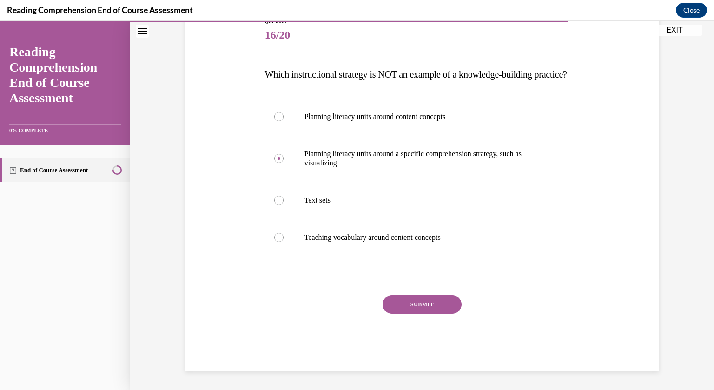
click at [407, 299] on button "SUBMIT" at bounding box center [421, 304] width 79 height 19
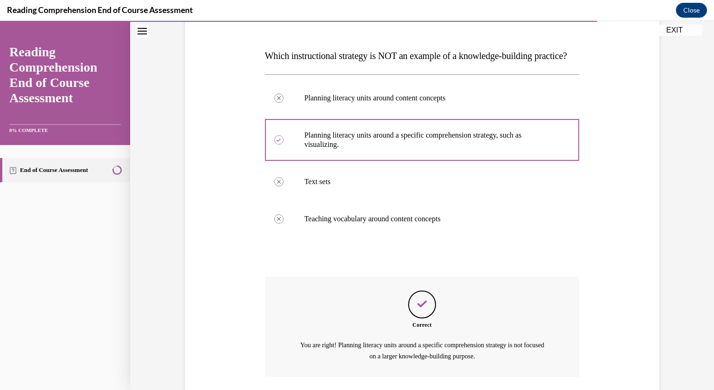
scroll to position [217, 0]
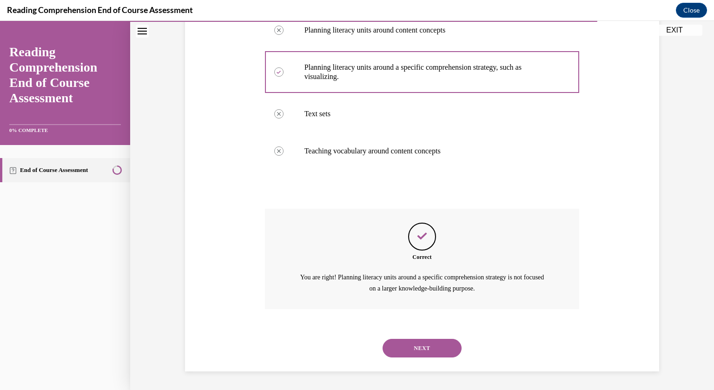
click at [405, 349] on button "NEXT" at bounding box center [421, 348] width 79 height 19
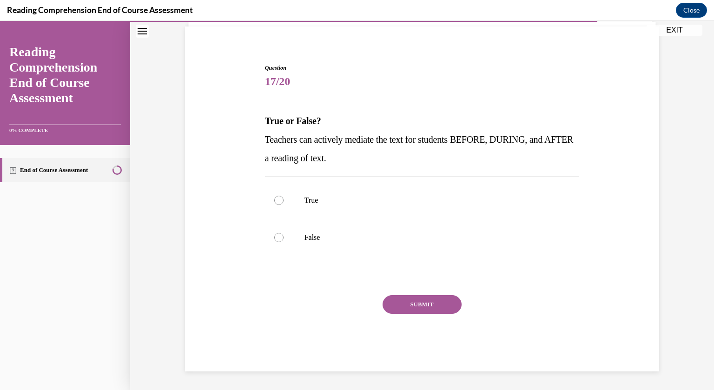
scroll to position [65, 0]
click at [328, 207] on label "True" at bounding box center [422, 200] width 315 height 37
click at [283, 205] on input "True" at bounding box center [278, 200] width 9 height 9
radio input "true"
click at [419, 299] on button "SUBMIT" at bounding box center [421, 304] width 79 height 19
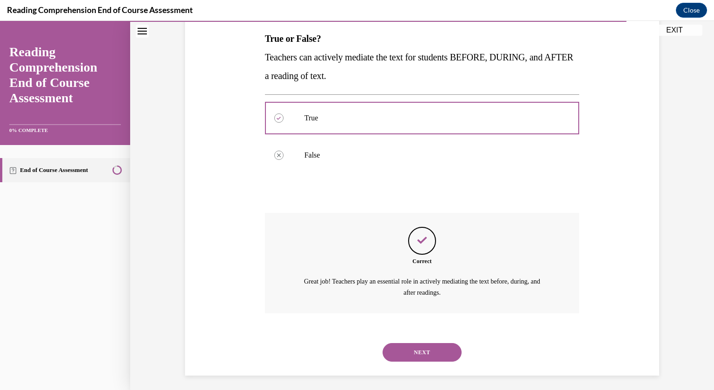
scroll to position [151, 0]
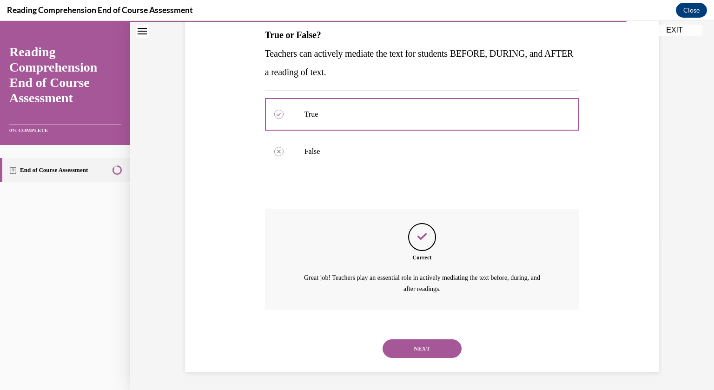
click at [406, 344] on button "NEXT" at bounding box center [421, 348] width 79 height 19
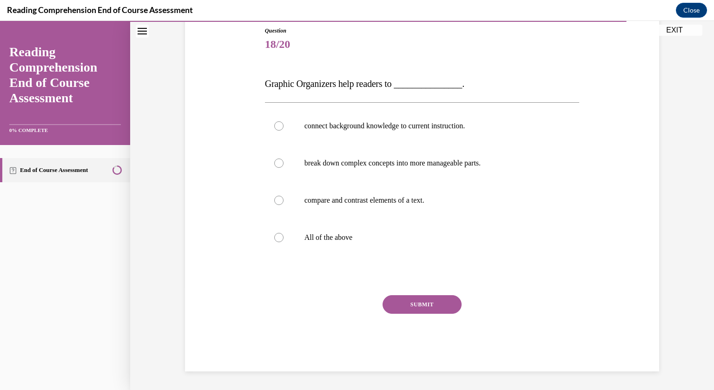
scroll to position [102, 0]
click at [342, 237] on p "All of the above" at bounding box center [430, 237] width 252 height 9
click at [283, 237] on input "All of the above" at bounding box center [278, 237] width 9 height 9
radio input "true"
click at [445, 307] on button "SUBMIT" at bounding box center [421, 304] width 79 height 19
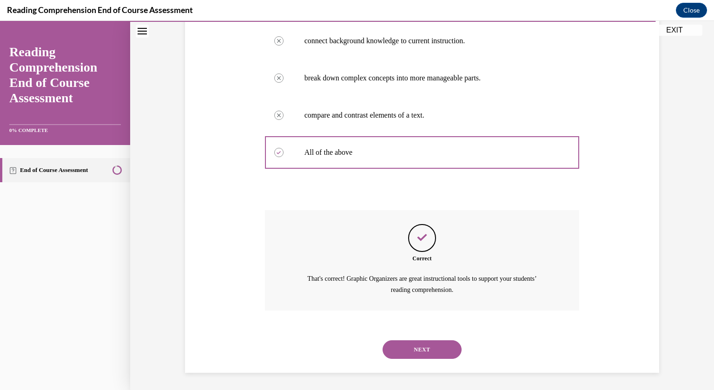
scroll to position [189, 0]
click at [421, 344] on button "NEXT" at bounding box center [421, 348] width 79 height 19
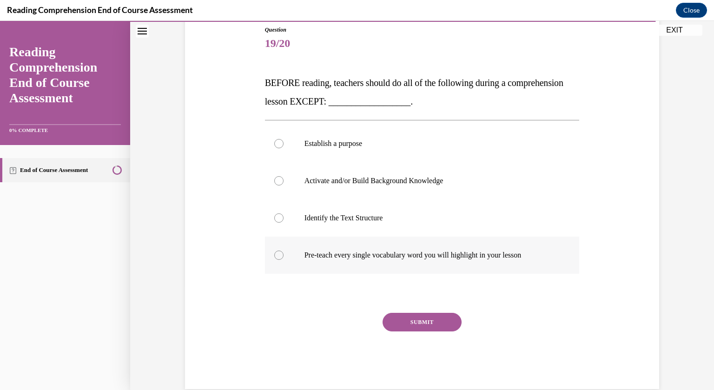
click at [320, 249] on label "Pre-teach every single vocabulary word you will highlight in your lesson" at bounding box center [422, 254] width 315 height 37
click at [283, 250] on input "Pre-teach every single vocabulary word you will highlight in your lesson" at bounding box center [278, 254] width 9 height 9
radio input "true"
click at [412, 325] on button "SUBMIT" at bounding box center [421, 322] width 79 height 19
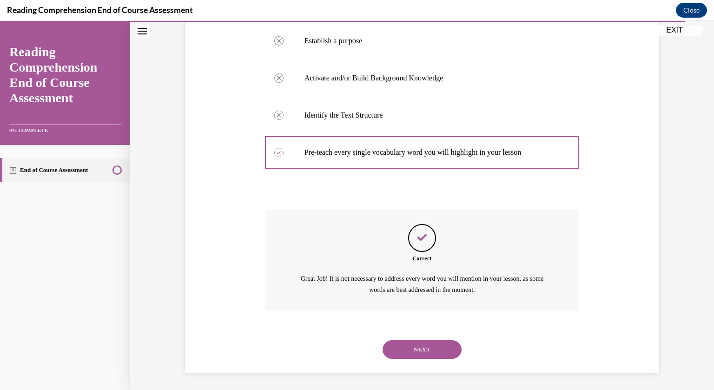
scroll to position [207, 0]
click at [407, 344] on button "NEXT" at bounding box center [421, 348] width 79 height 19
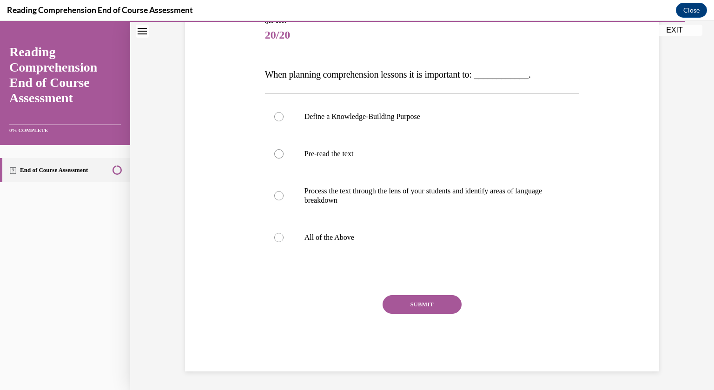
scroll to position [104, 0]
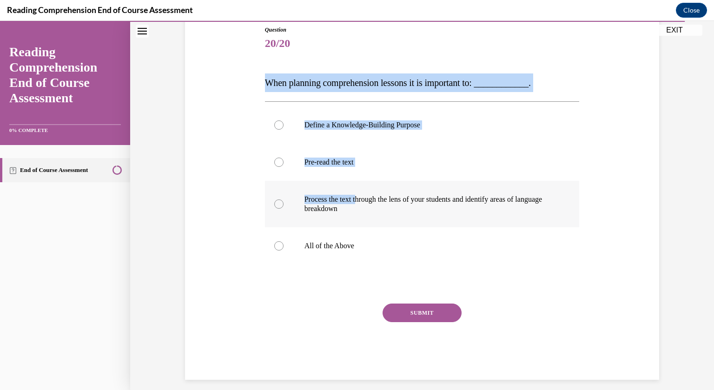
drag, startPoint x: 267, startPoint y: 78, endPoint x: 361, endPoint y: 191, distance: 147.2
click at [361, 191] on div "Question 20/20 When planning comprehension lessons it is important to: ________…" at bounding box center [422, 203] width 315 height 354
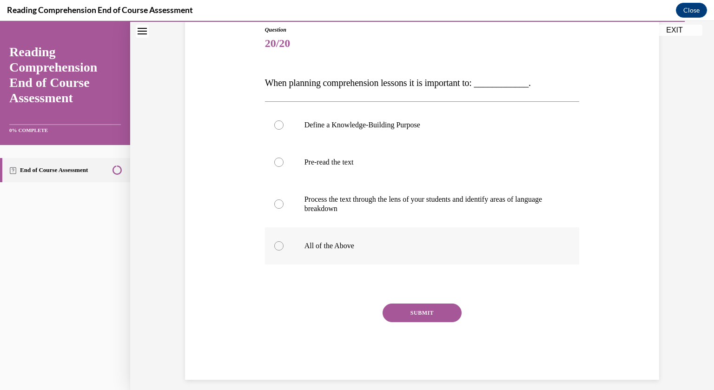
click at [398, 244] on p "All of the Above" at bounding box center [430, 245] width 252 height 9
click at [283, 244] on input "All of the Above" at bounding box center [278, 245] width 9 height 9
radio input "true"
click at [413, 310] on button "SUBMIT" at bounding box center [421, 312] width 79 height 19
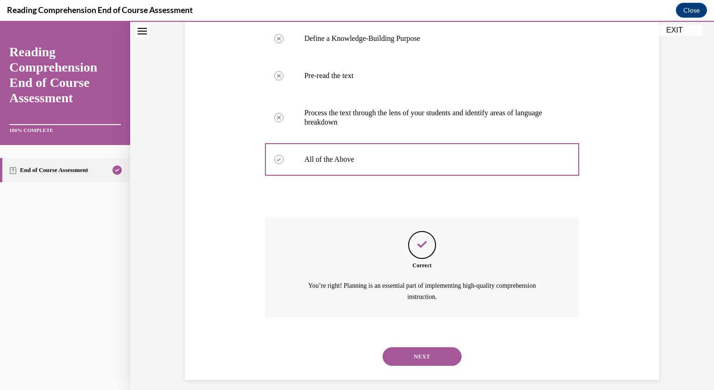
scroll to position [198, 0]
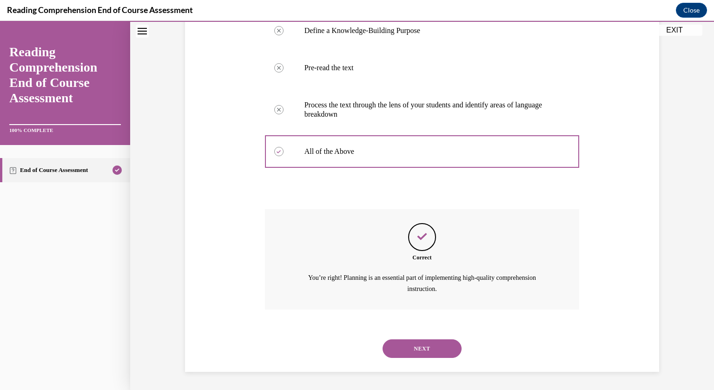
click at [412, 343] on button "NEXT" at bounding box center [421, 348] width 79 height 19
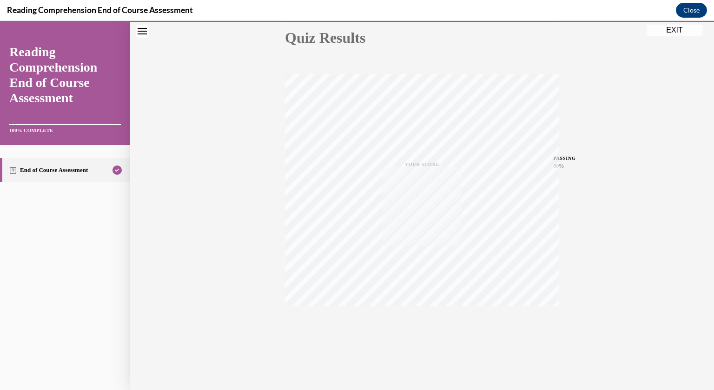
scroll to position [107, 0]
click at [681, 32] on button "EXIT" at bounding box center [674, 30] width 56 height 11
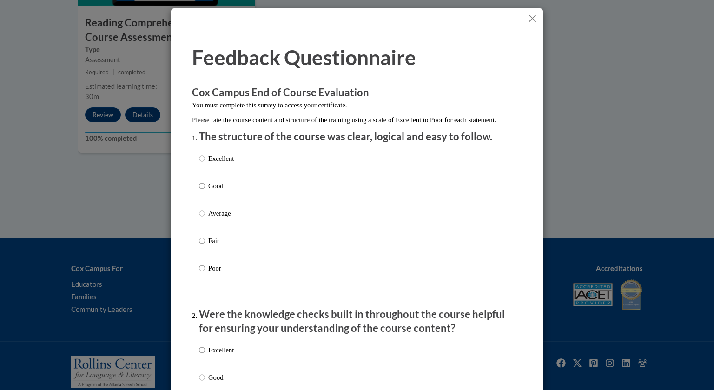
click at [208, 191] on p "Good" at bounding box center [221, 186] width 26 height 10
click at [205, 191] on input "Good" at bounding box center [202, 186] width 6 height 10
radio input "true"
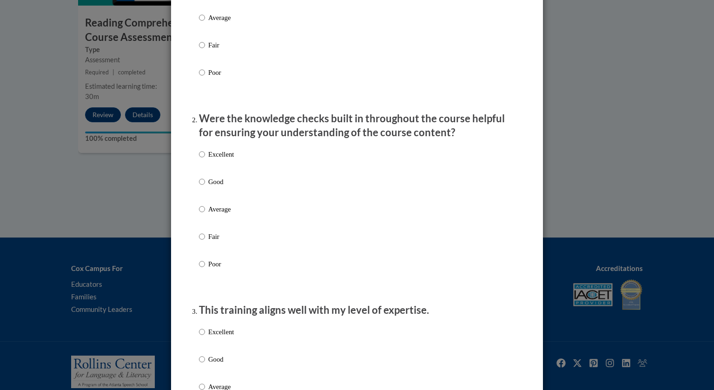
scroll to position [199, 0]
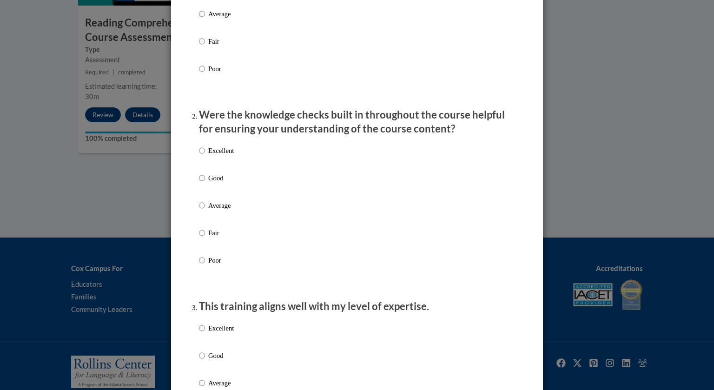
click at [215, 196] on label "Good" at bounding box center [216, 185] width 35 height 25
click at [205, 183] on input "Good" at bounding box center [202, 178] width 6 height 10
radio input "true"
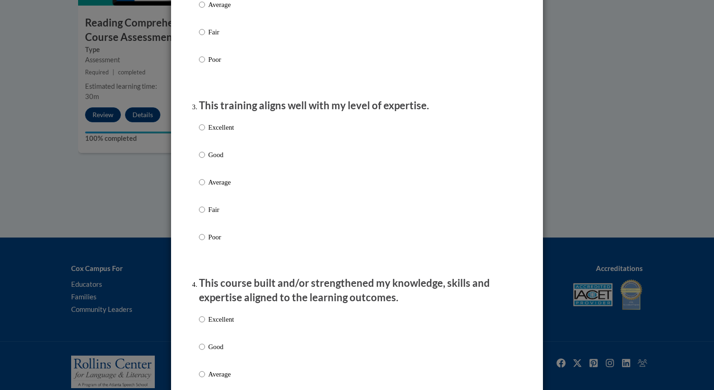
scroll to position [403, 0]
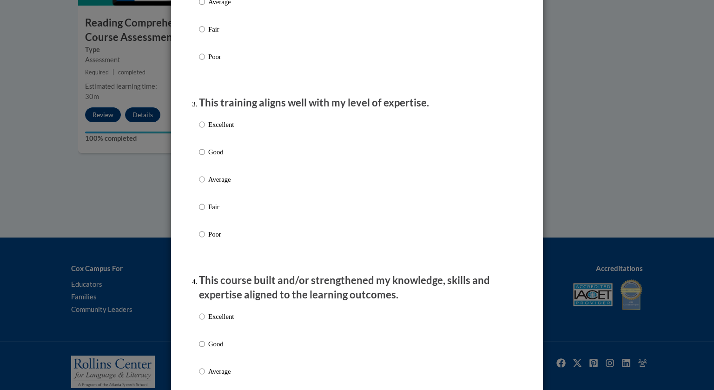
click at [218, 169] on label "Good" at bounding box center [216, 159] width 35 height 25
click at [205, 157] on input "Good" at bounding box center [202, 152] width 6 height 10
radio input "true"
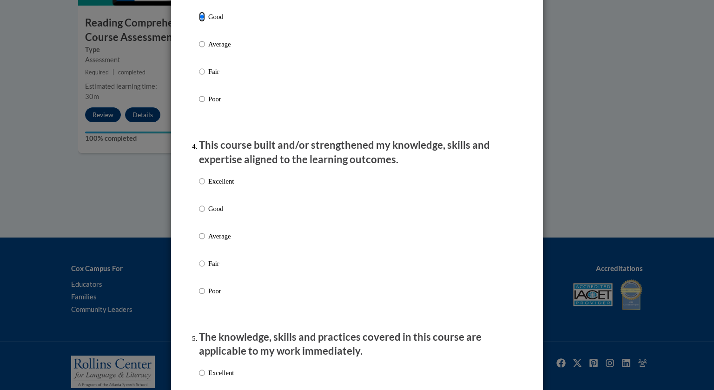
scroll to position [541, 0]
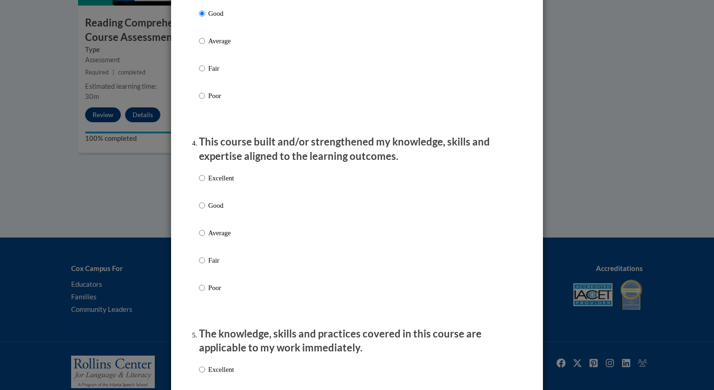
click at [221, 210] on p "Good" at bounding box center [221, 205] width 26 height 10
click at [205, 210] on input "Good" at bounding box center [202, 205] width 6 height 10
radio input "true"
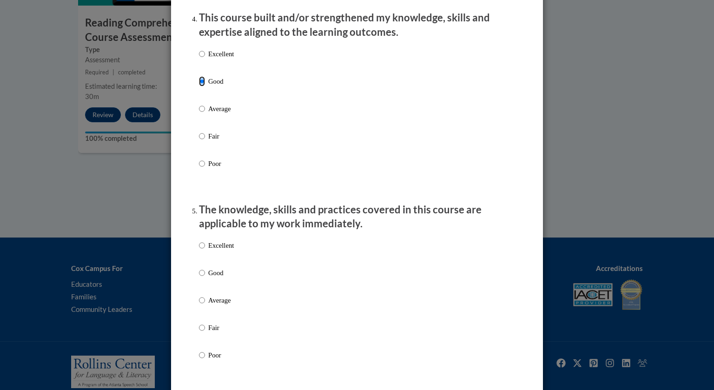
scroll to position [666, 0]
click at [214, 276] on div "Excellent Good Average Fair Poor" at bounding box center [216, 307] width 35 height 144
click at [213, 277] on p "Good" at bounding box center [221, 272] width 26 height 10
click at [205, 277] on input "Good" at bounding box center [202, 272] width 6 height 10
radio input "true"
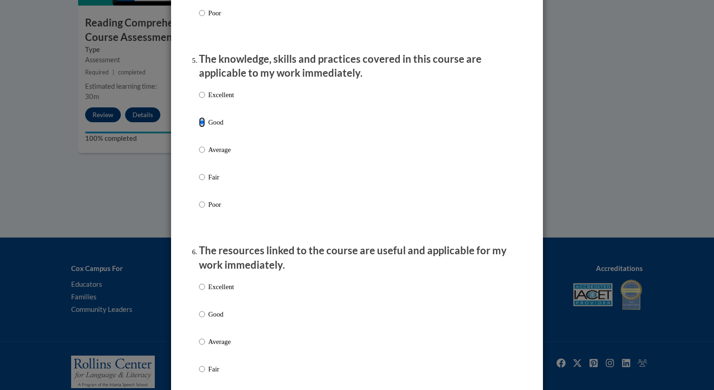
scroll to position [820, 0]
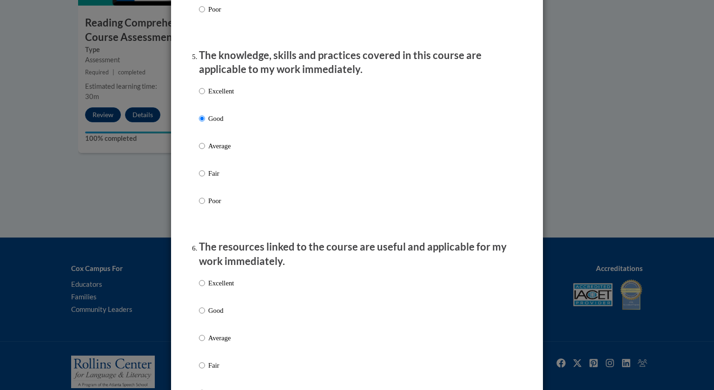
click at [207, 318] on label "Good" at bounding box center [216, 317] width 35 height 25
click at [205, 315] on input "Good" at bounding box center [202, 310] width 6 height 10
radio input "true"
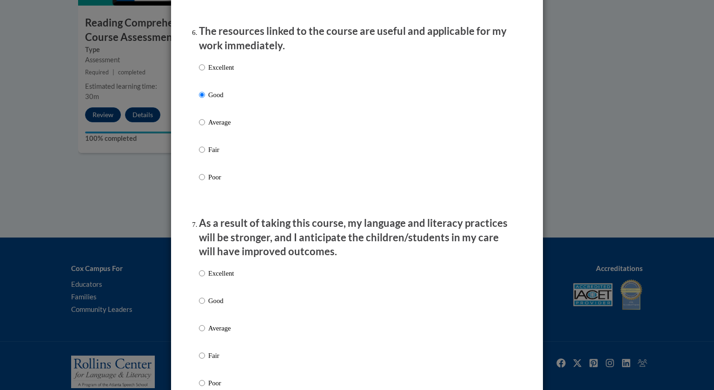
click at [207, 318] on label "Good" at bounding box center [216, 307] width 35 height 25
click at [205, 306] on input "Good" at bounding box center [202, 300] width 6 height 10
radio input "true"
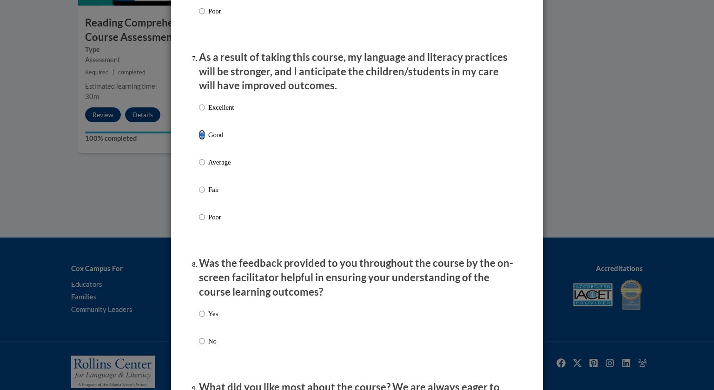
scroll to position [1203, 0]
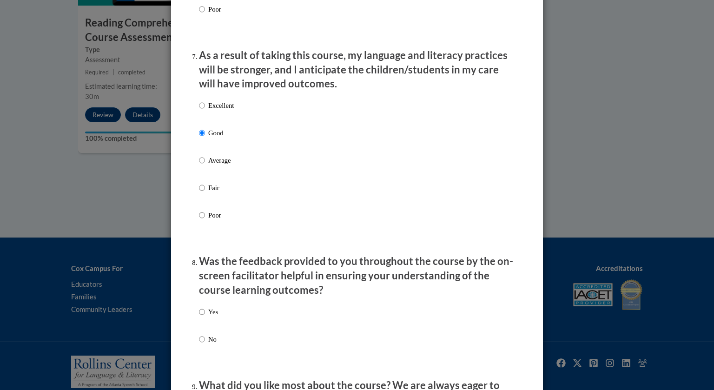
click at [207, 323] on label "Yes" at bounding box center [208, 319] width 19 height 25
click at [205, 317] on input "Yes" at bounding box center [202, 312] width 6 height 10
radio input "true"
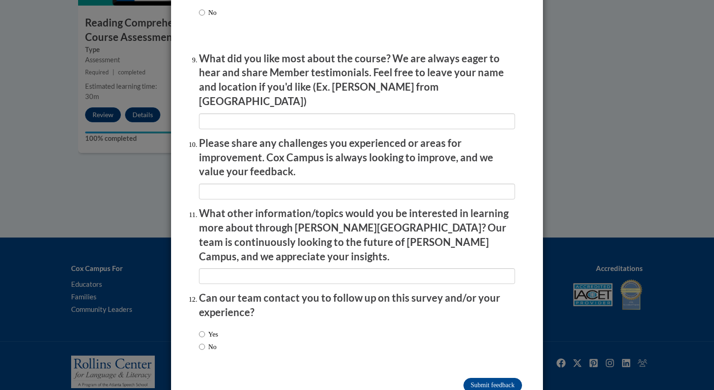
scroll to position [1545, 0]
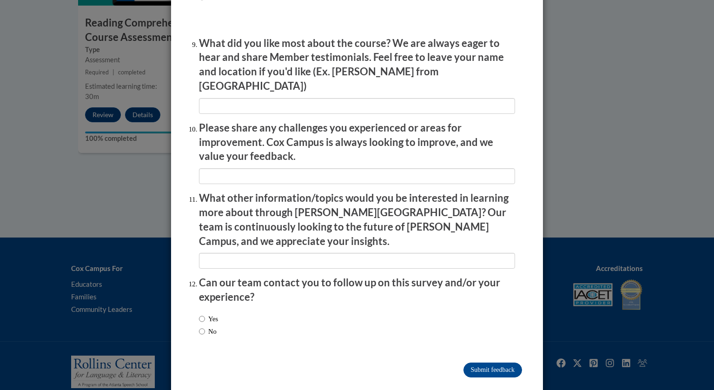
click at [207, 323] on div "Yes No" at bounding box center [357, 326] width 316 height 35
click at [210, 326] on label "No" at bounding box center [208, 331] width 18 height 10
click at [205, 326] on input "No" at bounding box center [202, 331] width 6 height 10
radio input "true"
click at [475, 362] on input "Submit feedback" at bounding box center [492, 369] width 59 height 15
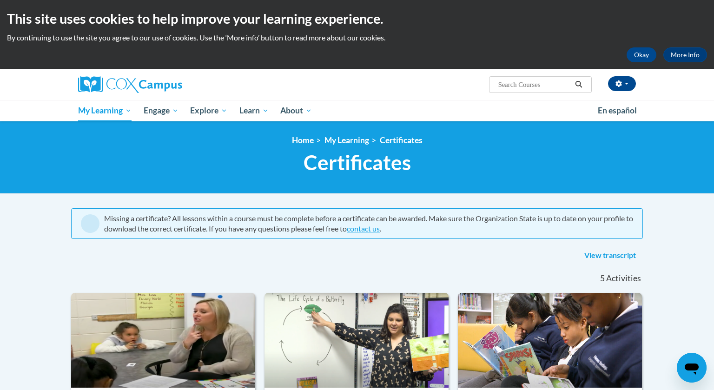
click at [105, 148] on div "<en>My Learning</en><fr>New fr_My Learning</fr><it>New it_My Learning</it><de>N…" at bounding box center [356, 157] width 585 height 44
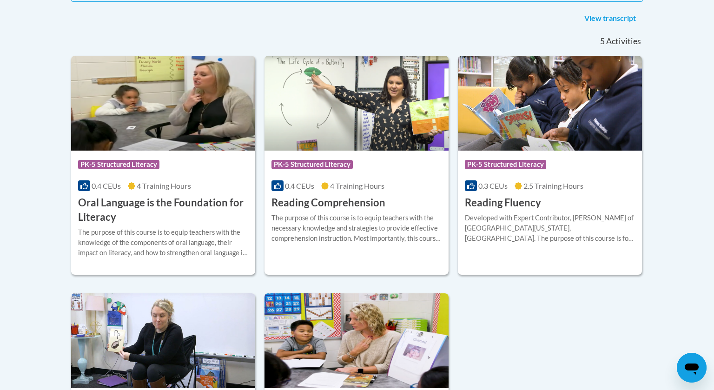
scroll to position [237, 0]
click at [108, 166] on span "PK-5 Structured Literacy" at bounding box center [118, 163] width 81 height 9
